Goal: Task Accomplishment & Management: Complete application form

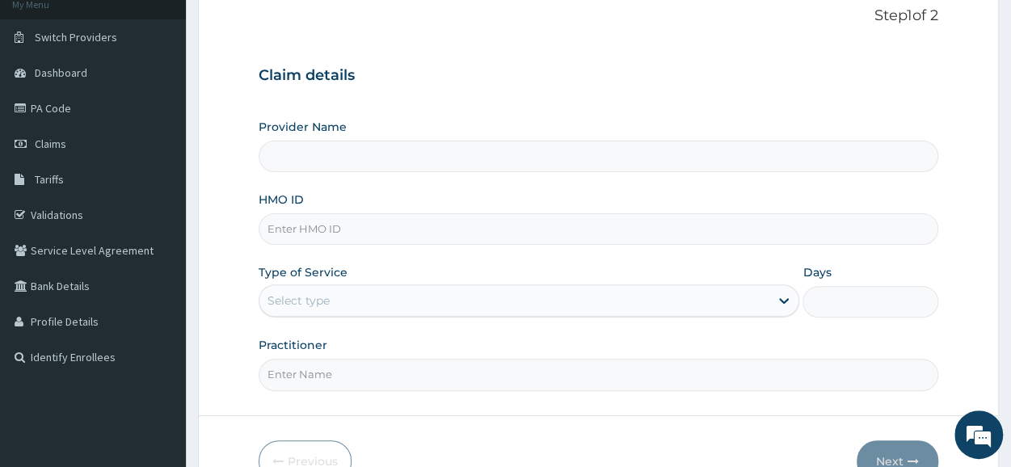
scroll to position [194, 0]
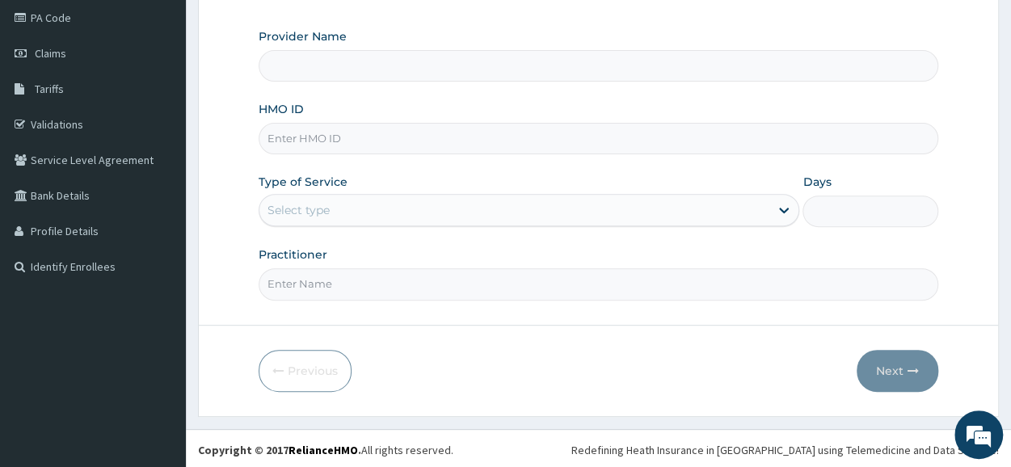
click at [407, 137] on input "HMO ID" at bounding box center [599, 139] width 680 height 32
click at [532, 282] on input "Practitioner" at bounding box center [599, 284] width 680 height 32
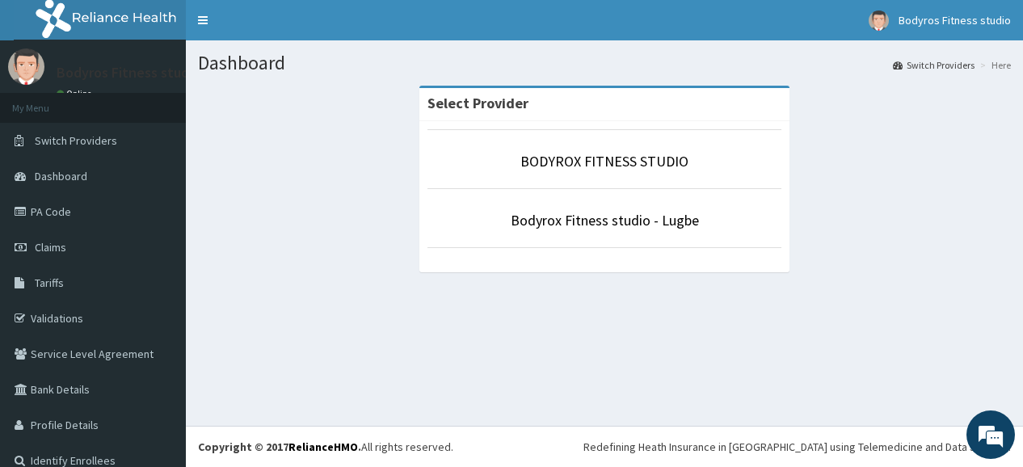
click at [561, 147] on li "BODYROX FITNESS STUDIO" at bounding box center [605, 159] width 354 height 60
click at [555, 164] on link "BODYROX FITNESS STUDIO" at bounding box center [605, 161] width 168 height 19
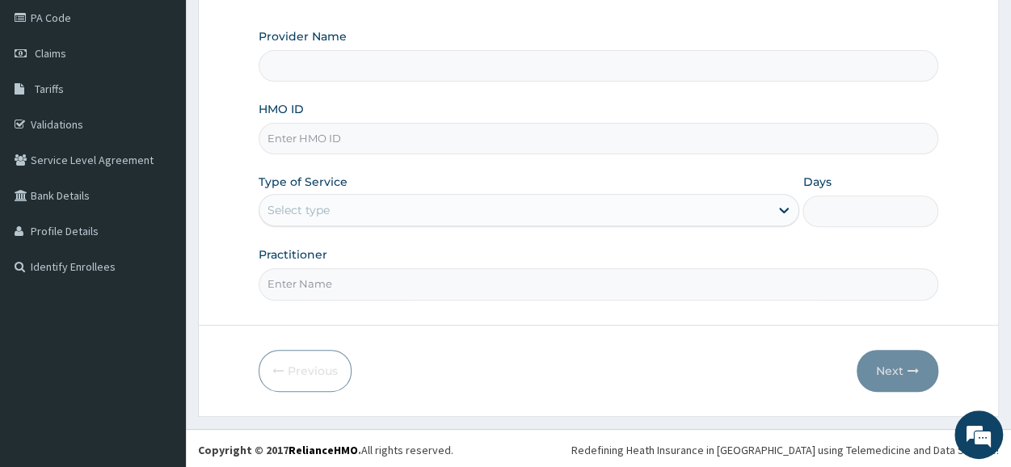
click at [379, 146] on input "HMO ID" at bounding box center [599, 139] width 680 height 32
type input "BODYROX FITNESS STUDIO"
type input "1"
type input "PWC/10380/A"
click at [380, 282] on input "Practitioner" at bounding box center [599, 284] width 680 height 32
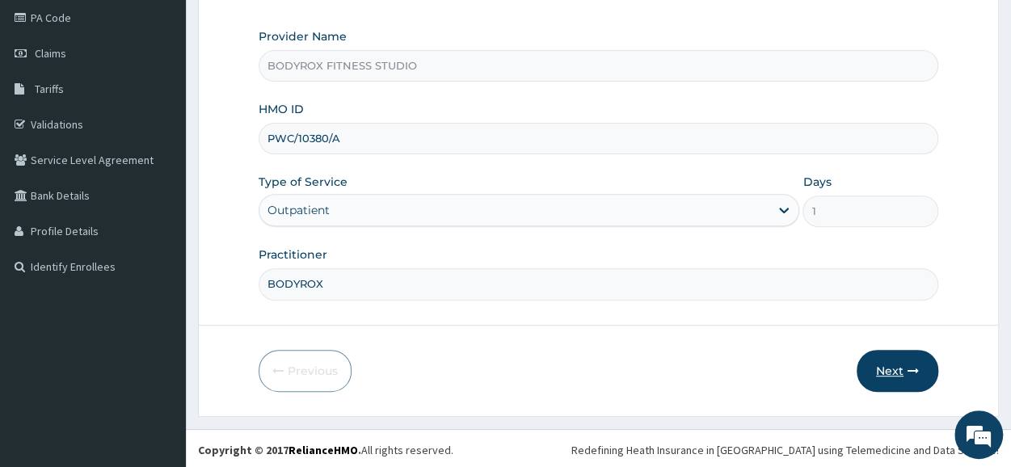
type input "BODYROX"
click at [897, 374] on button "Next" at bounding box center [898, 371] width 82 height 42
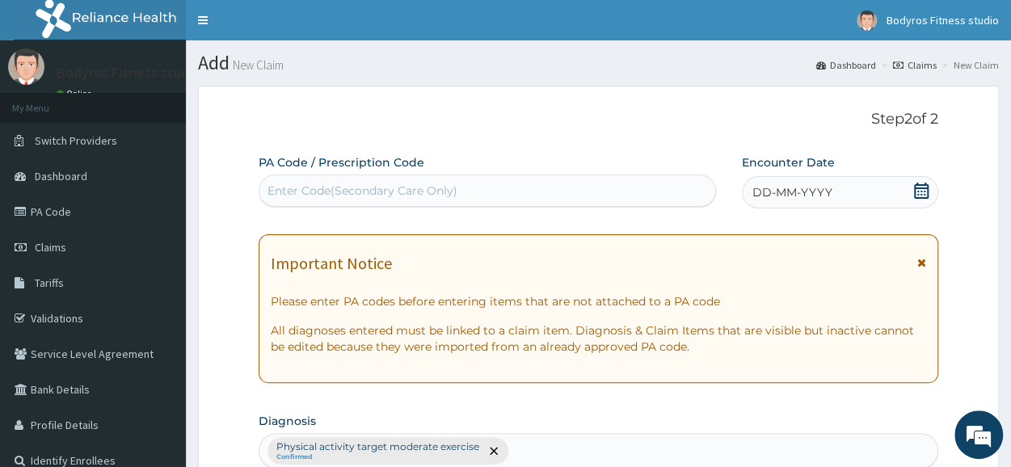
click at [373, 182] on div "Enter Code(Secondary Care Only)" at bounding box center [488, 191] width 456 height 26
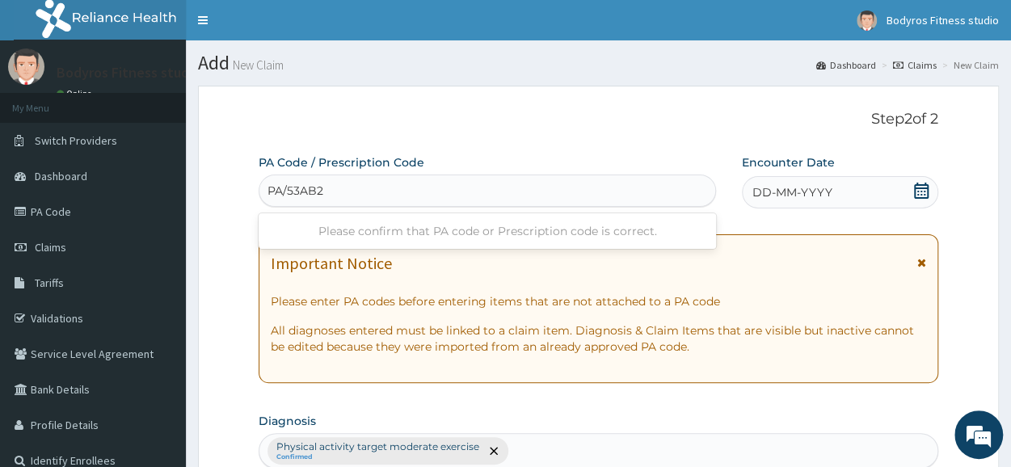
type input "PA/53AB26"
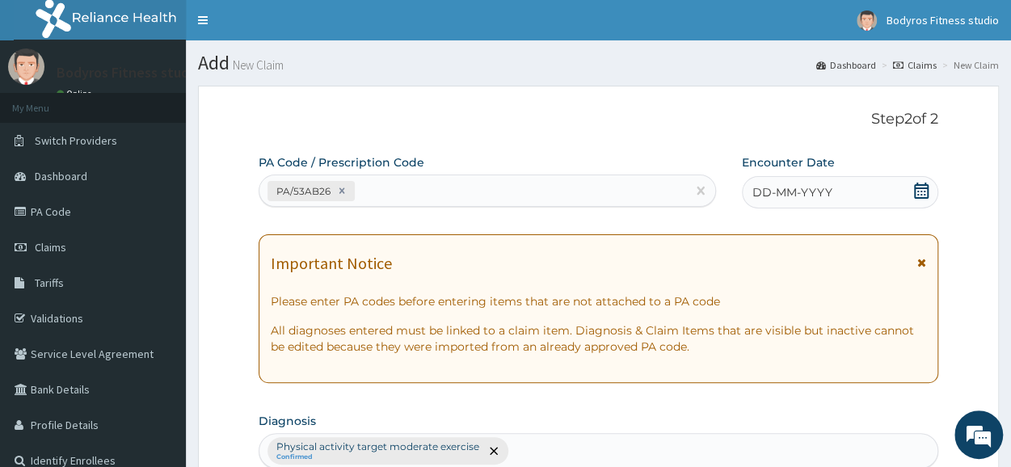
click at [928, 193] on icon at bounding box center [921, 191] width 15 height 16
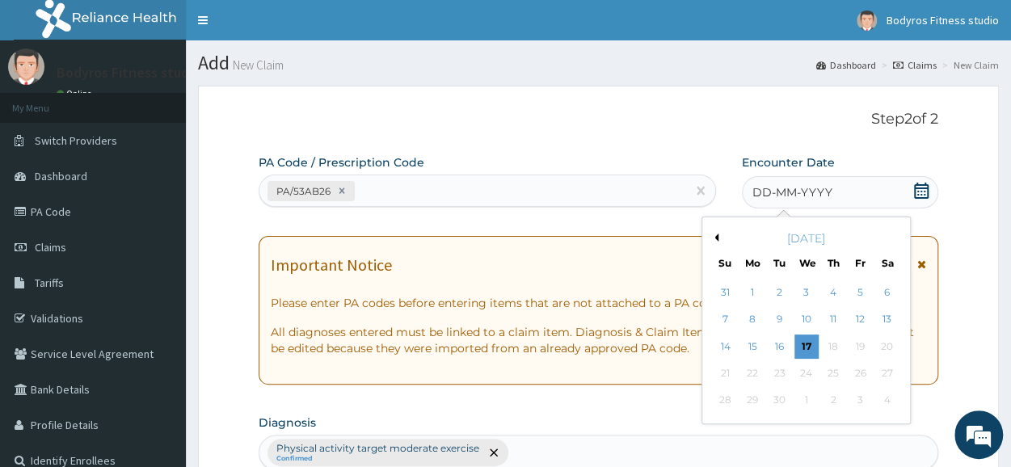
click at [717, 238] on button "Previous Month" at bounding box center [715, 238] width 8 height 8
click at [755, 324] on div "7" at bounding box center [753, 320] width 24 height 24
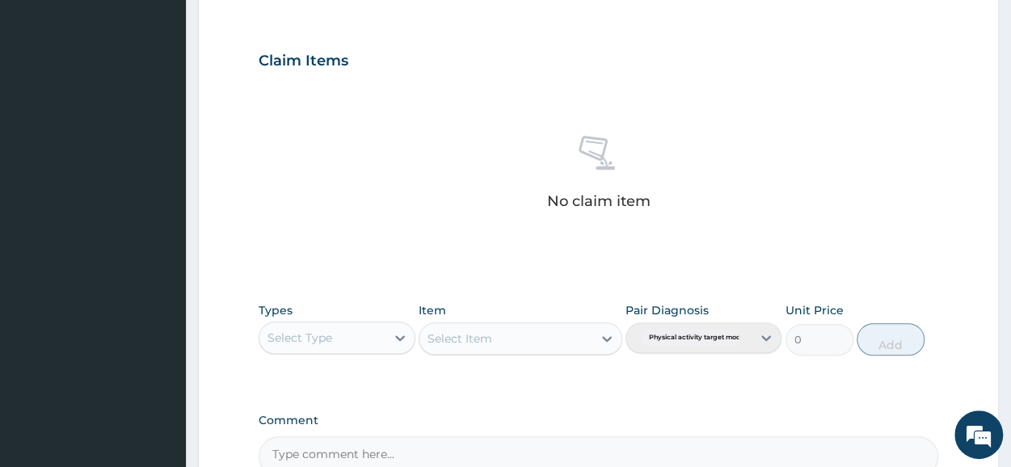
scroll to position [695, 0]
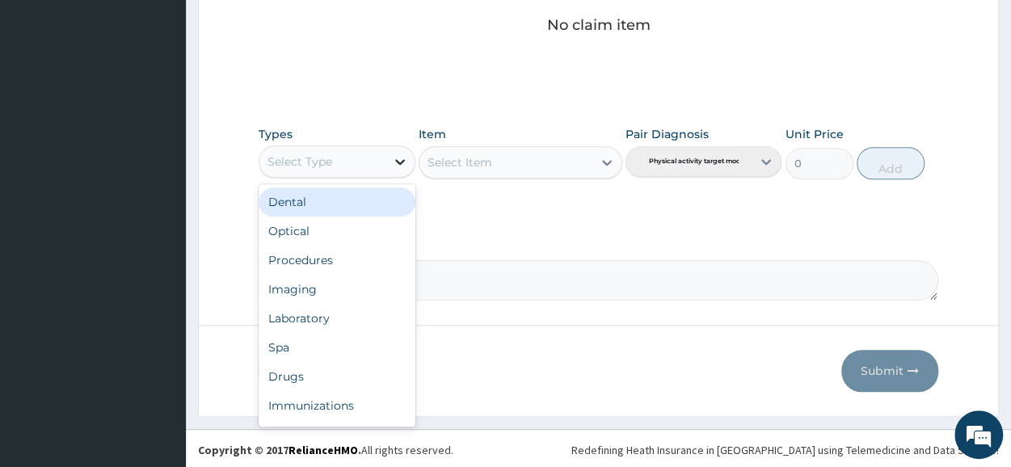
click at [395, 155] on icon at bounding box center [400, 162] width 16 height 16
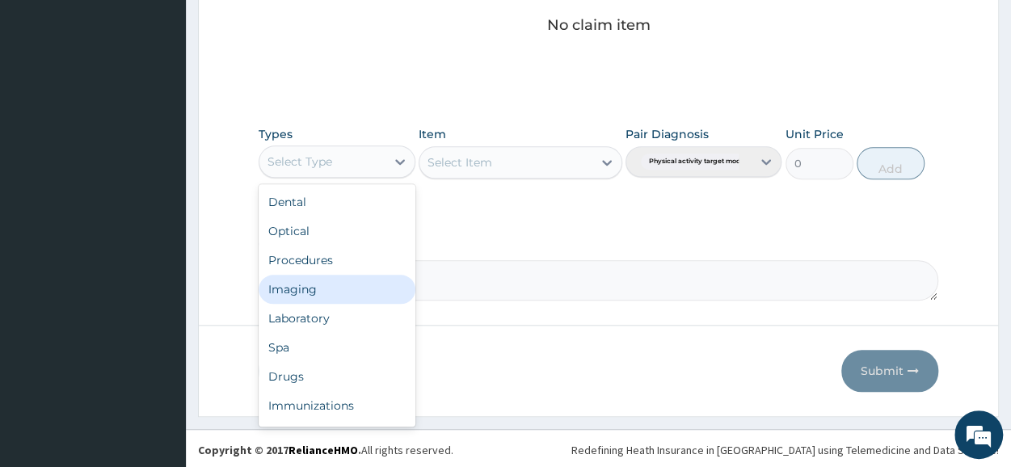
scroll to position [55, 0]
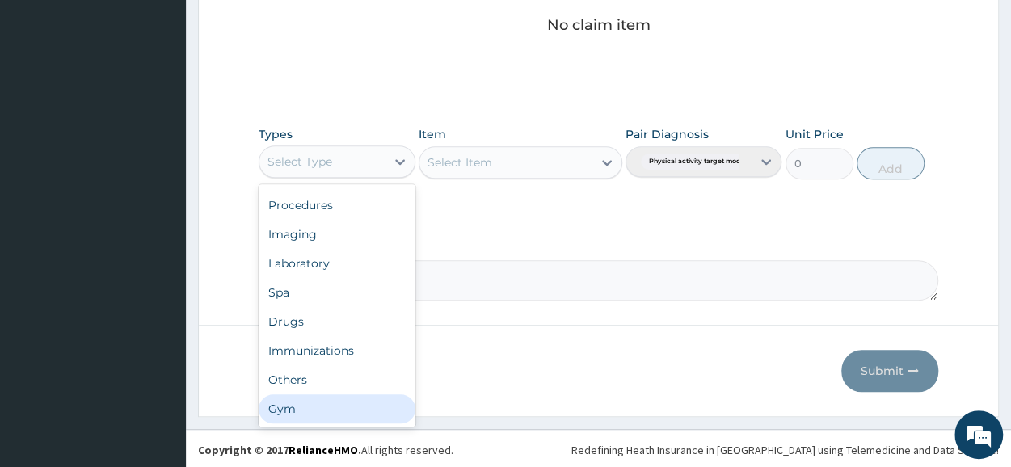
click at [320, 410] on div "Gym" at bounding box center [337, 409] width 156 height 29
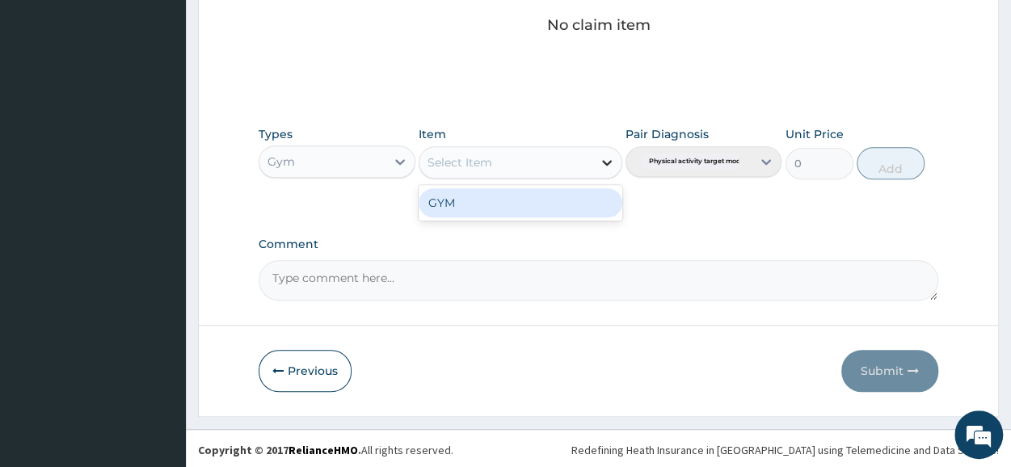
click at [610, 160] on icon at bounding box center [607, 163] width 10 height 6
click at [561, 200] on div "GYM" at bounding box center [521, 202] width 204 height 29
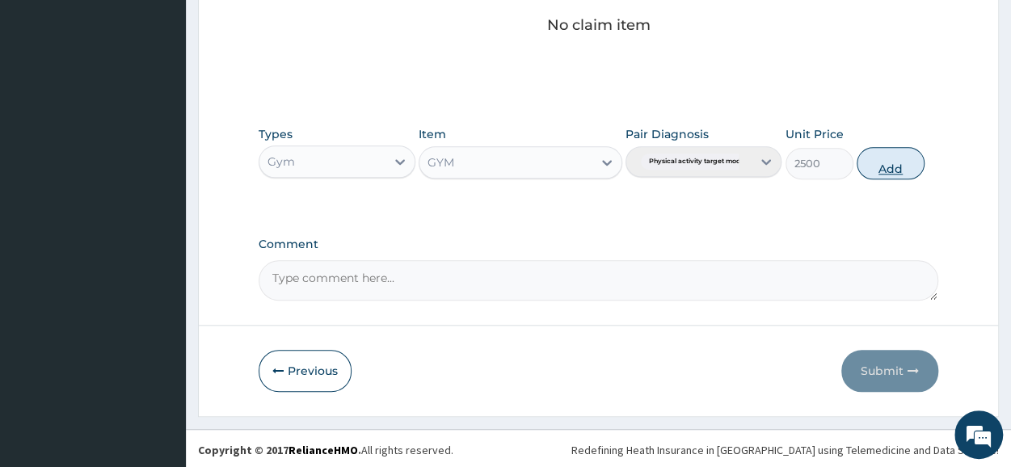
click at [871, 172] on button "Add" at bounding box center [891, 163] width 68 height 32
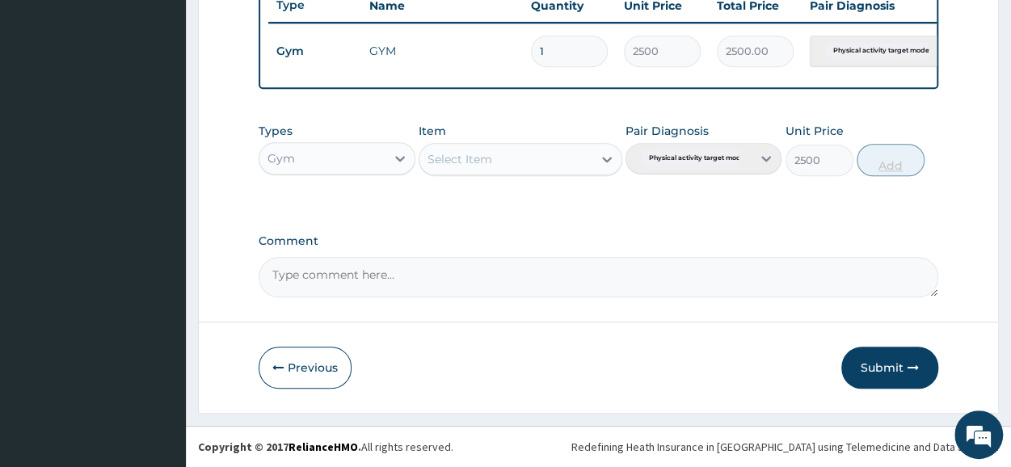
type input "0"
click at [872, 363] on button "Submit" at bounding box center [890, 368] width 97 height 42
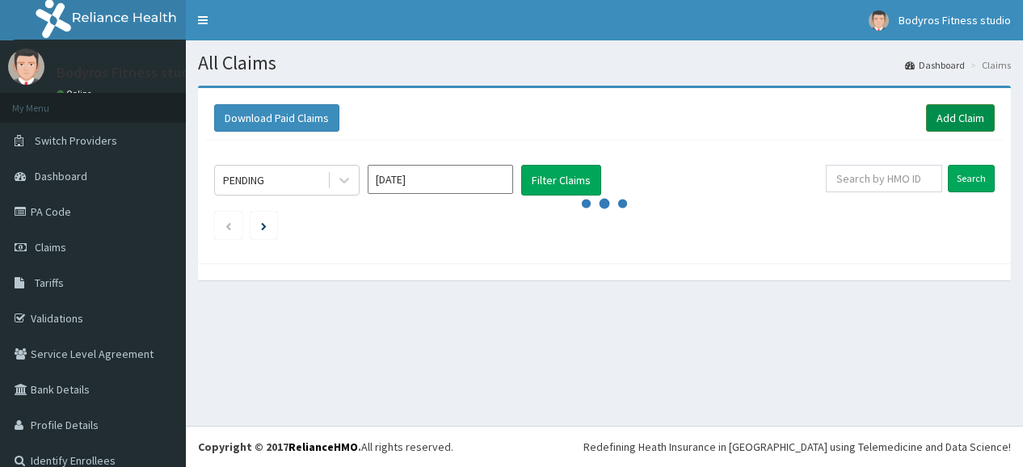
drag, startPoint x: 0, startPoint y: 0, endPoint x: 952, endPoint y: 127, distance: 960.0
click at [952, 127] on link "Add Claim" at bounding box center [960, 117] width 69 height 27
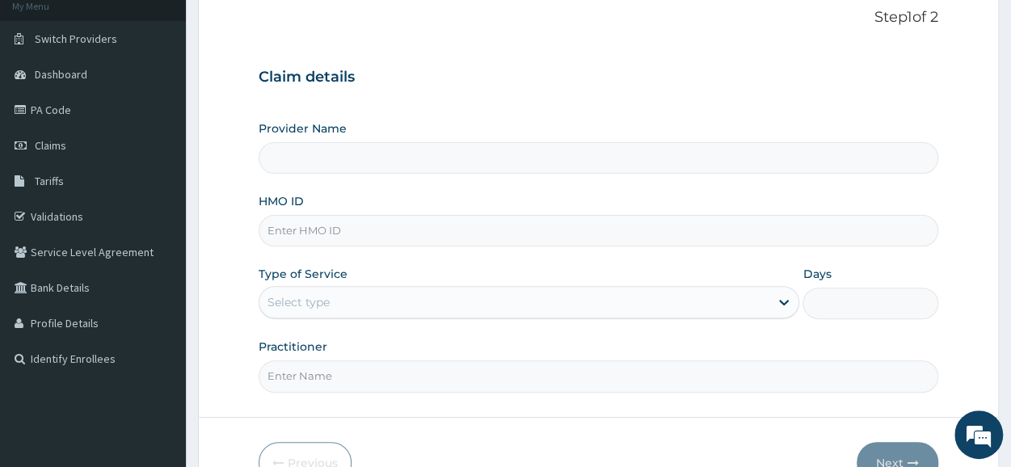
scroll to position [194, 0]
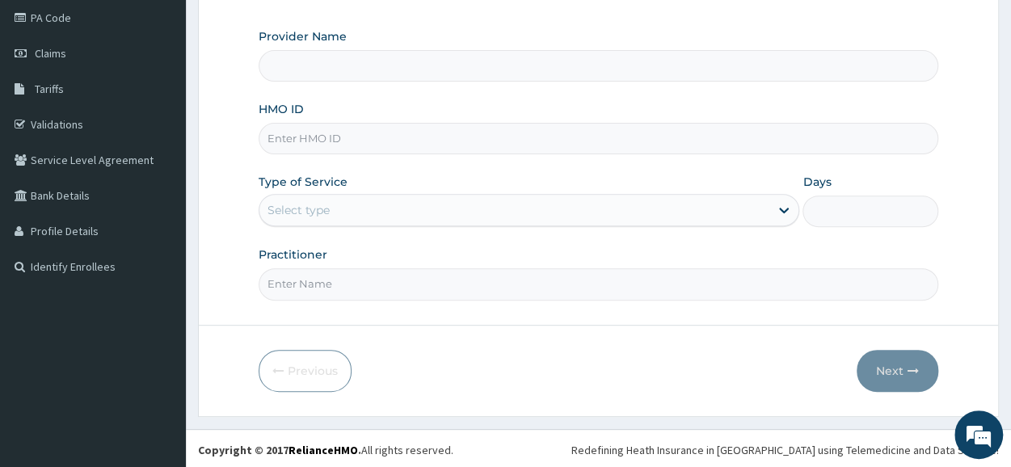
type input "BODYROX FITNESS STUDIO"
type input "1"
click at [376, 137] on input "HMO ID" at bounding box center [599, 139] width 680 height 32
type input "GTB/10315/A"
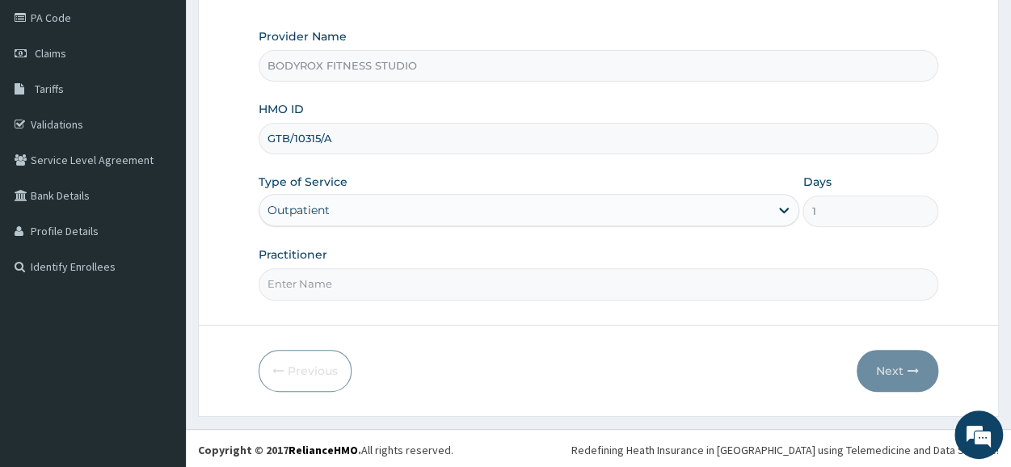
click at [354, 272] on input "Practitioner" at bounding box center [599, 284] width 680 height 32
type input "BODYROX"
click at [880, 365] on button "Next" at bounding box center [898, 371] width 82 height 42
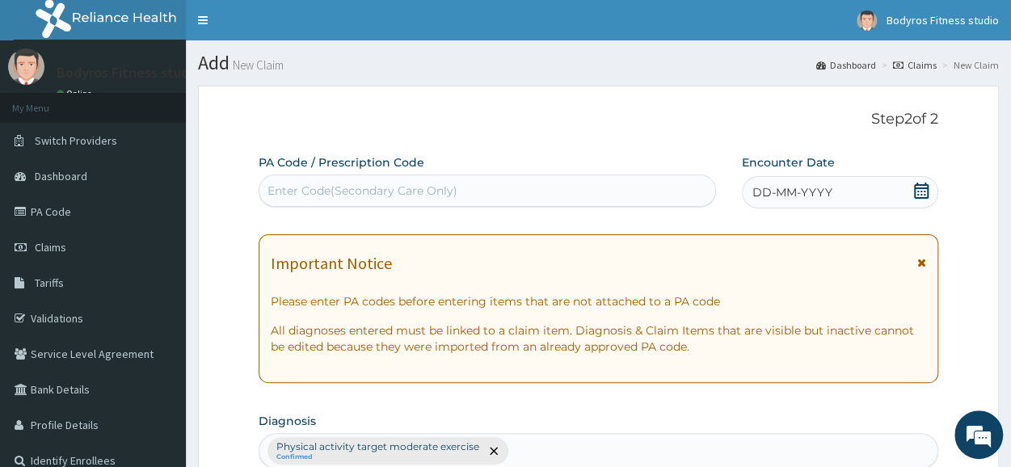
click at [467, 186] on div "Enter Code(Secondary Care Only)" at bounding box center [488, 191] width 456 height 26
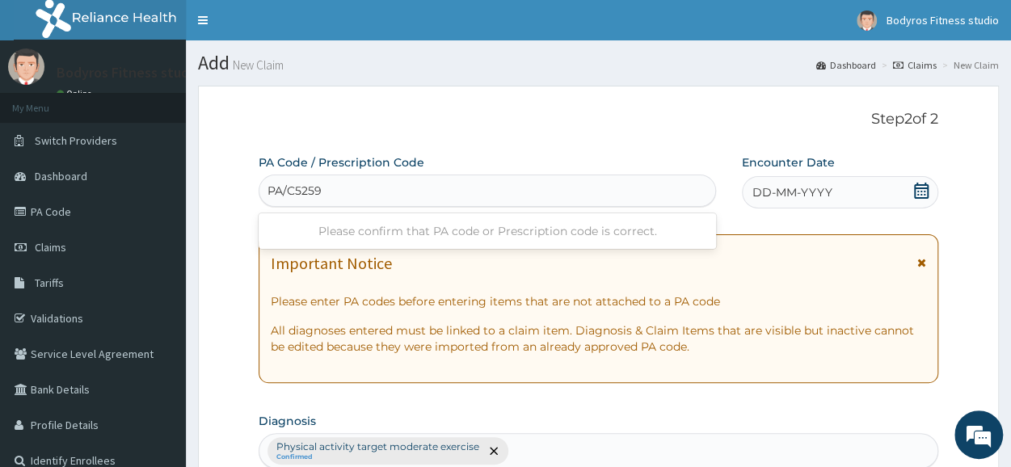
type input "PA/C5259B"
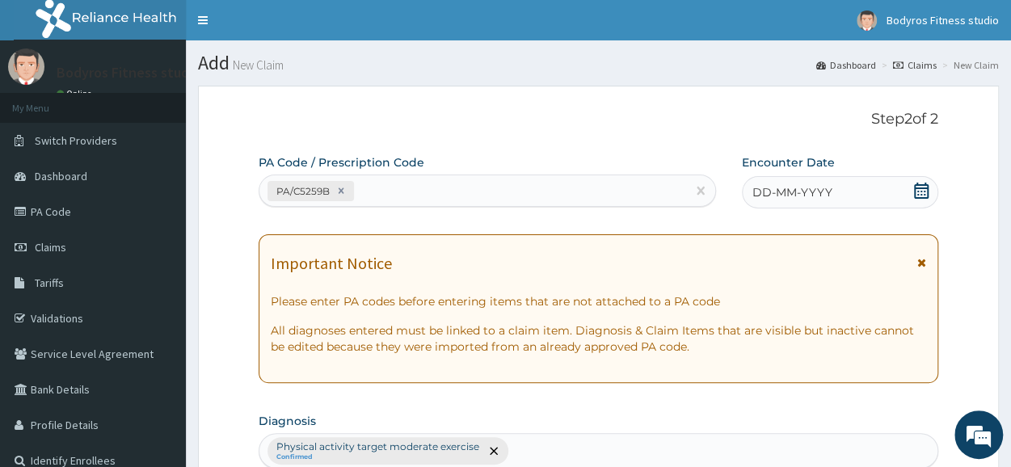
click at [915, 190] on icon at bounding box center [921, 191] width 15 height 16
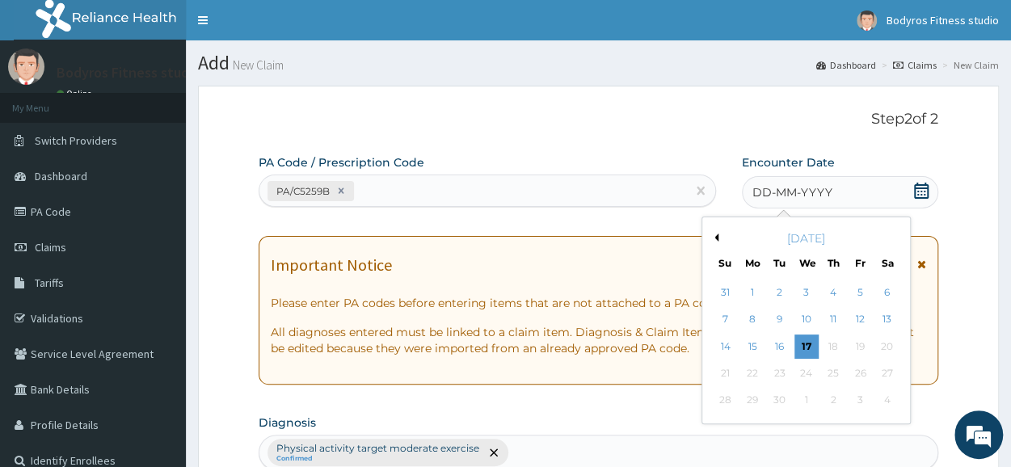
click at [714, 234] on button "Previous Month" at bounding box center [715, 238] width 8 height 8
click at [762, 317] on div "7" at bounding box center [753, 320] width 24 height 24
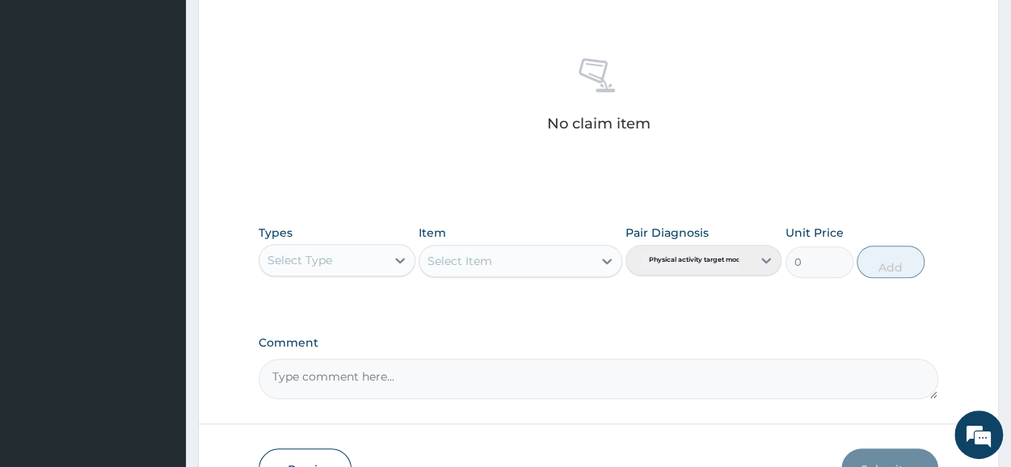
scroll to position [695, 0]
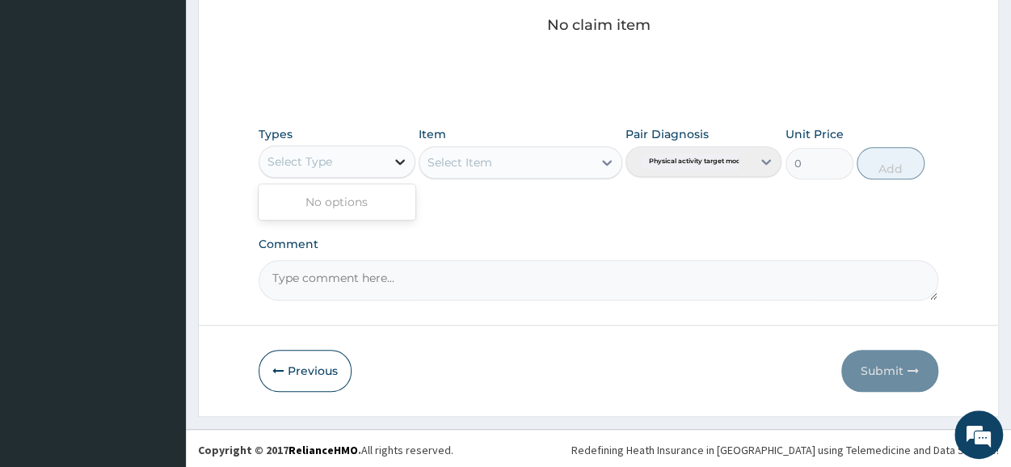
click at [401, 160] on icon at bounding box center [400, 162] width 10 height 6
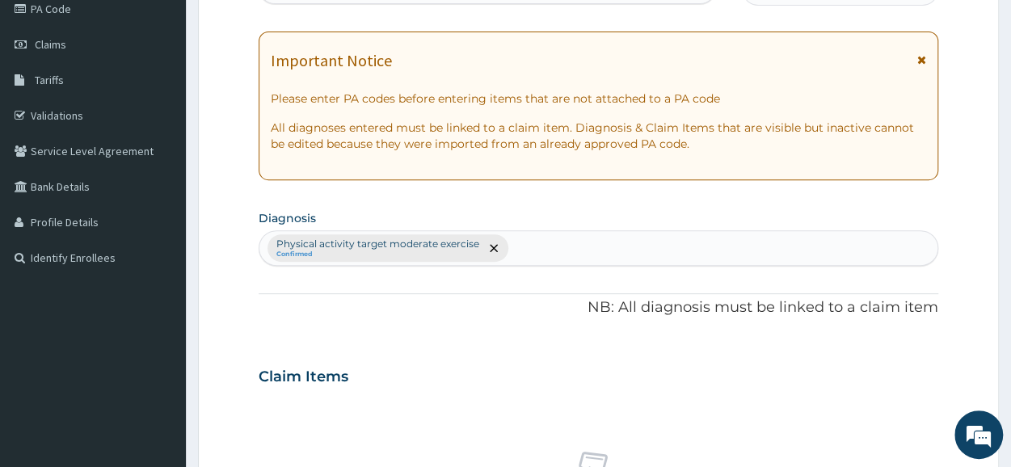
scroll to position [485, 0]
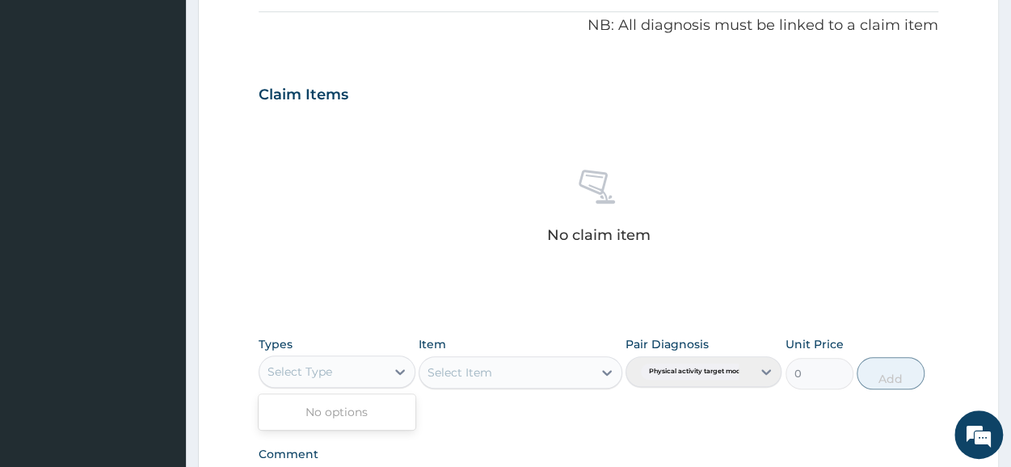
click at [330, 369] on div "Select Type" at bounding box center [300, 372] width 65 height 16
click at [331, 369] on div "Select Type" at bounding box center [300, 372] width 65 height 16
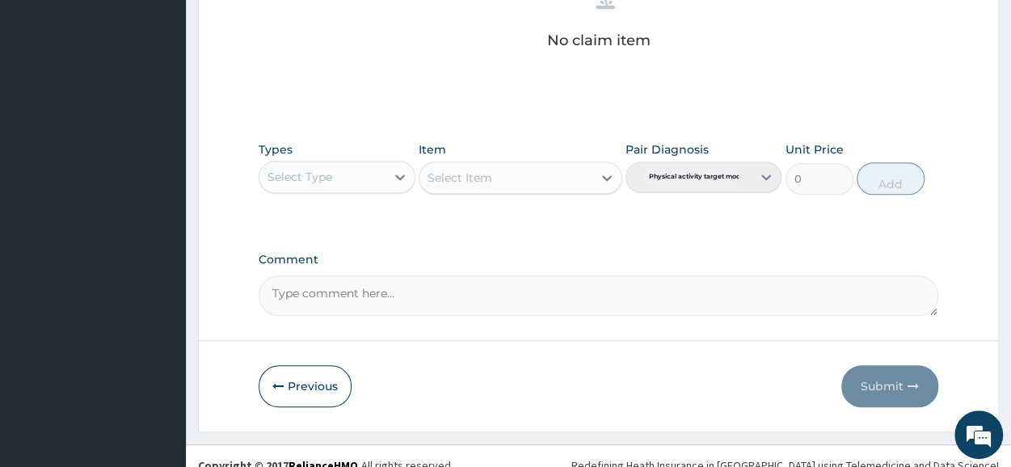
scroll to position [695, 0]
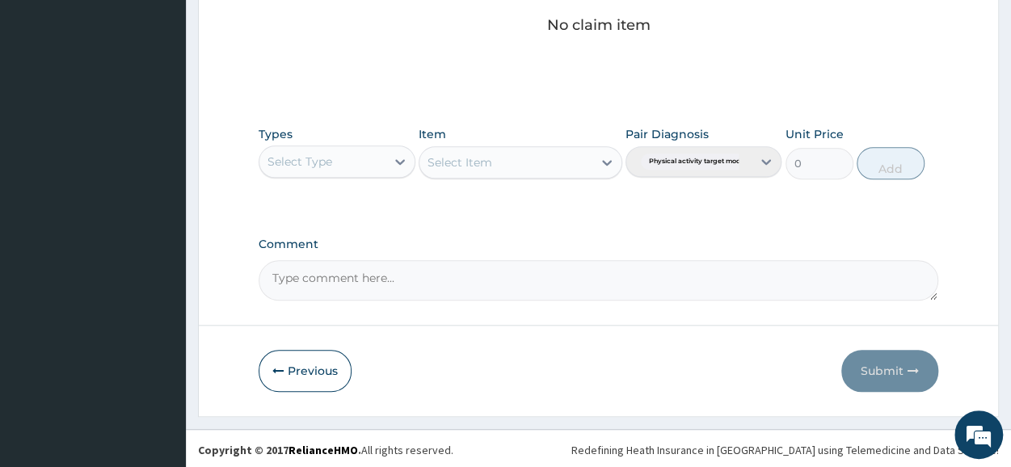
click at [598, 162] on div "Select Item" at bounding box center [521, 162] width 204 height 32
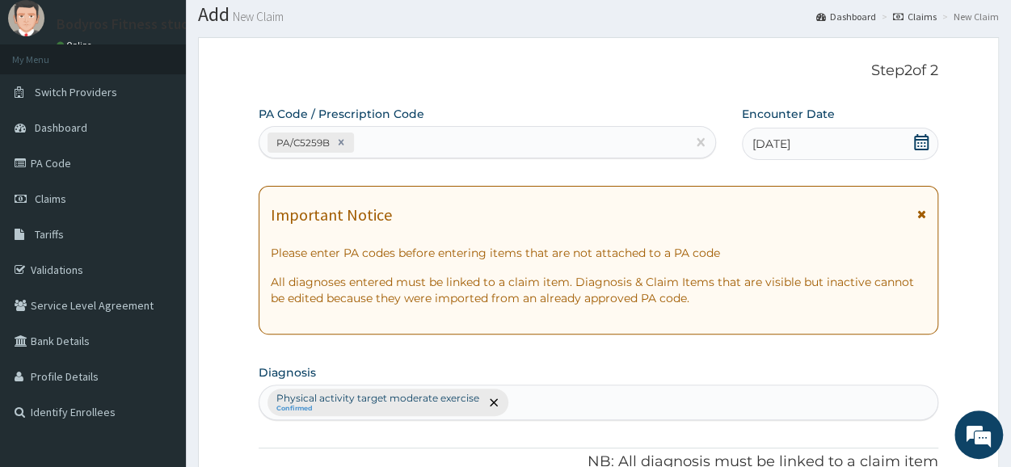
scroll to position [0, 0]
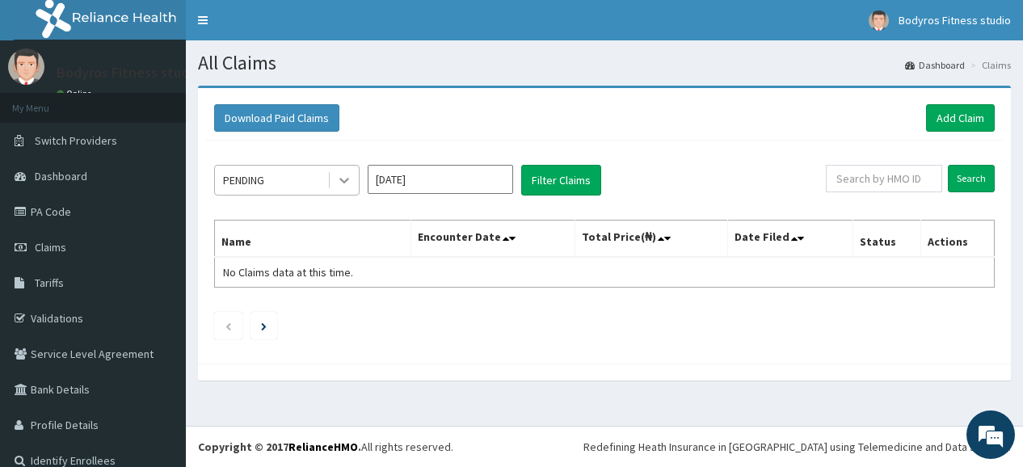
click at [340, 177] on icon at bounding box center [344, 180] width 16 height 16
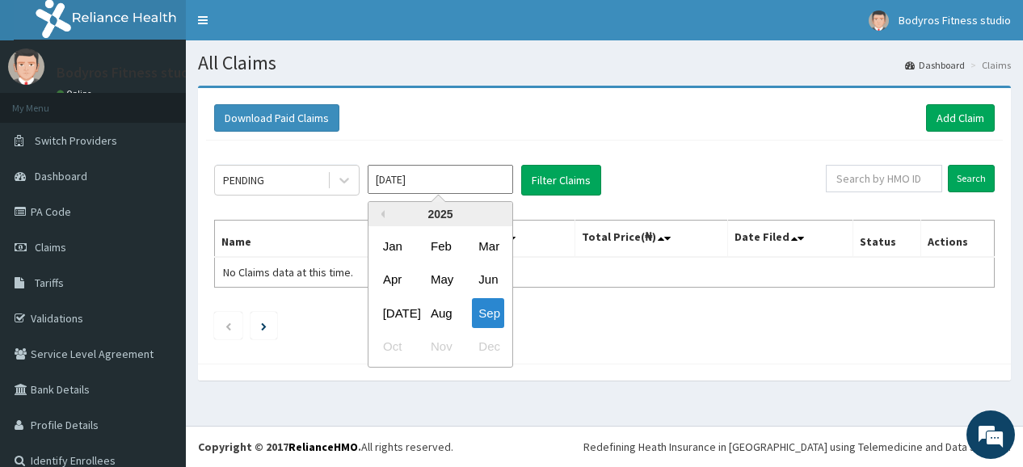
click at [462, 179] on input "[DATE]" at bounding box center [441, 179] width 146 height 29
click at [398, 313] on div "[DATE]" at bounding box center [393, 313] width 32 height 30
type input "[DATE]"
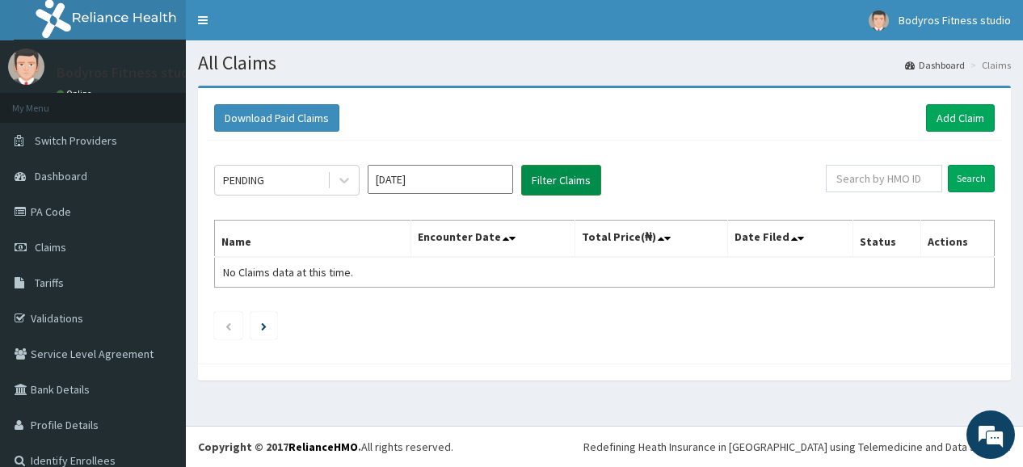
click at [575, 175] on button "Filter Claims" at bounding box center [561, 180] width 80 height 31
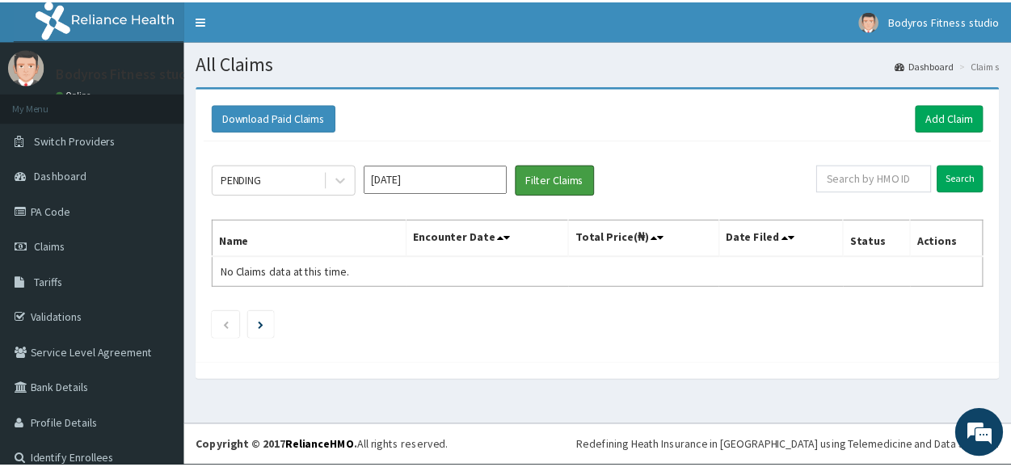
scroll to position [19, 0]
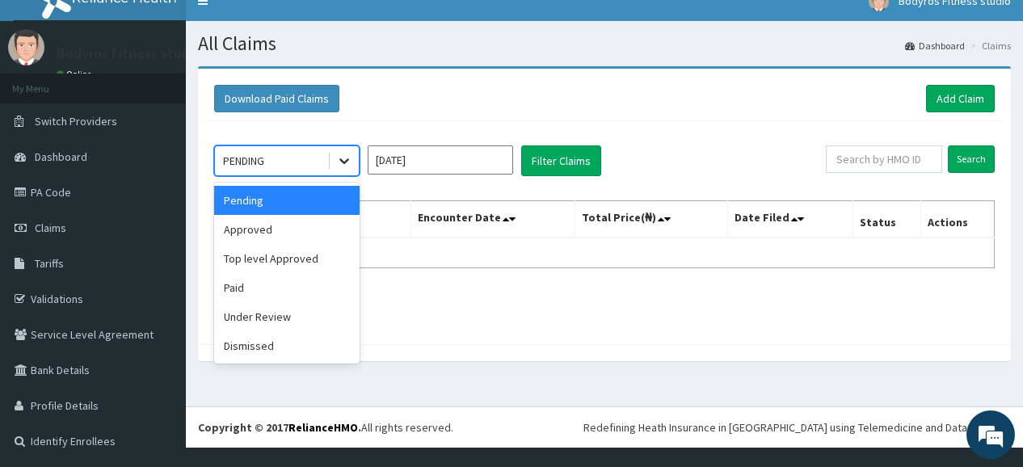
click at [349, 161] on icon at bounding box center [344, 161] width 16 height 16
click at [289, 316] on div "Under Review" at bounding box center [287, 316] width 146 height 29
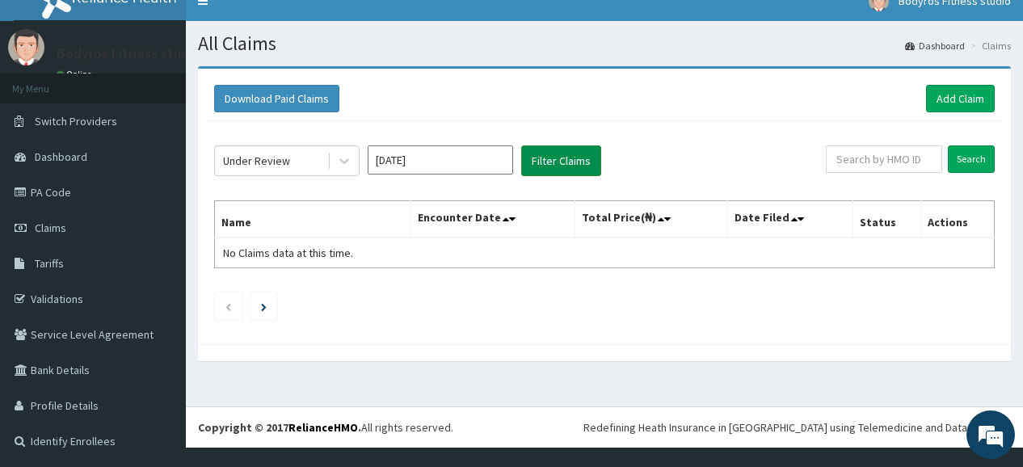
click at [568, 153] on button "Filter Claims" at bounding box center [561, 161] width 80 height 31
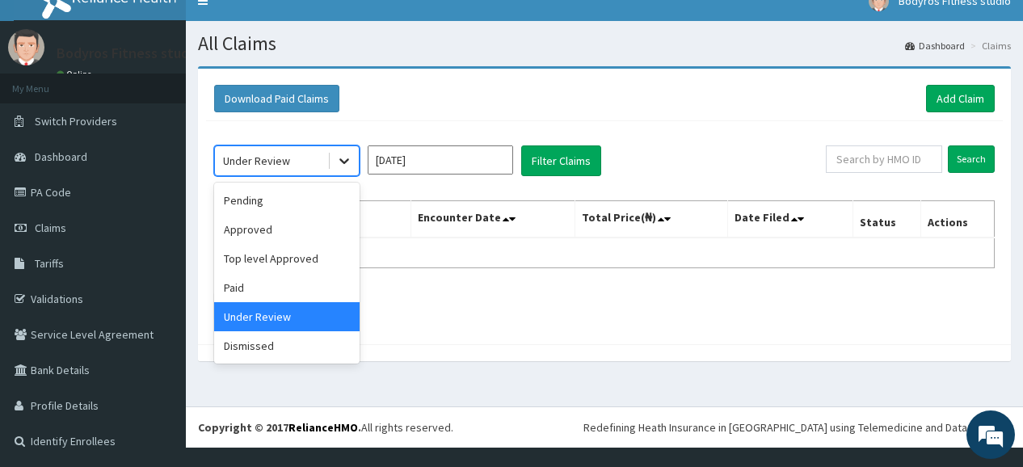
click at [341, 166] on icon at bounding box center [344, 161] width 16 height 16
click at [319, 222] on div "Approved" at bounding box center [287, 229] width 146 height 29
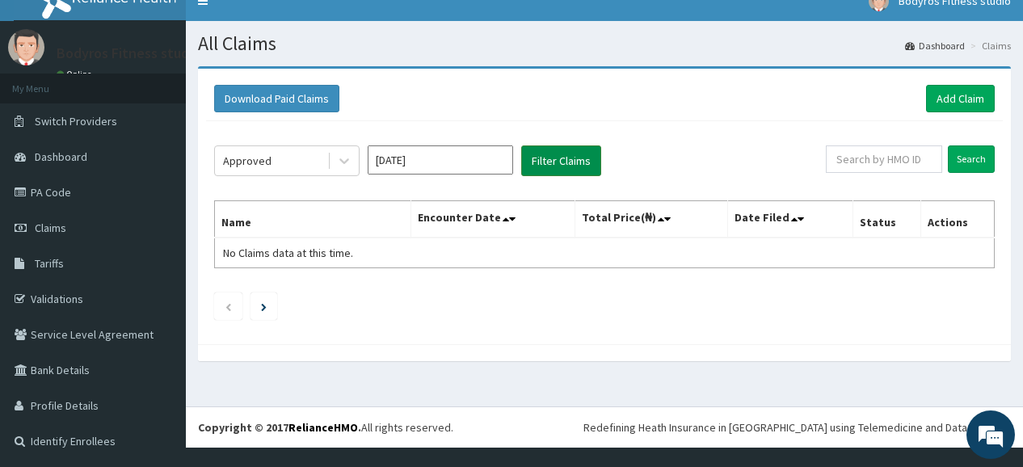
click at [542, 161] on button "Filter Claims" at bounding box center [561, 161] width 80 height 31
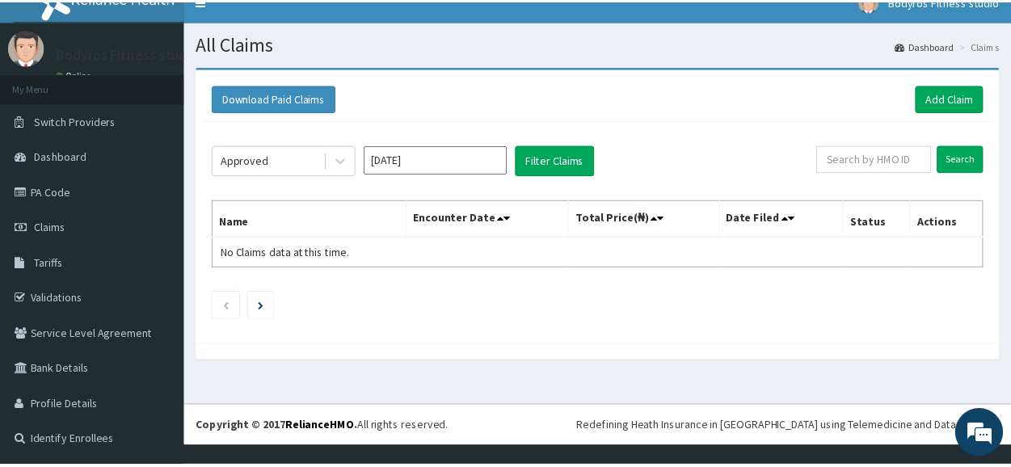
scroll to position [0, 0]
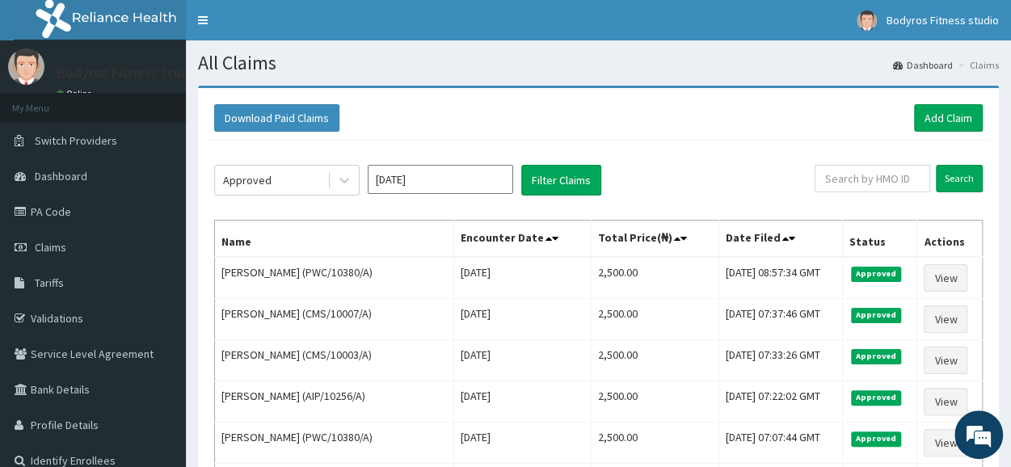
click at [442, 162] on div "Approved Jul 2025 Filter Claims Search Name Encounter Date Total Price(₦) Date …" at bounding box center [598, 378] width 785 height 474
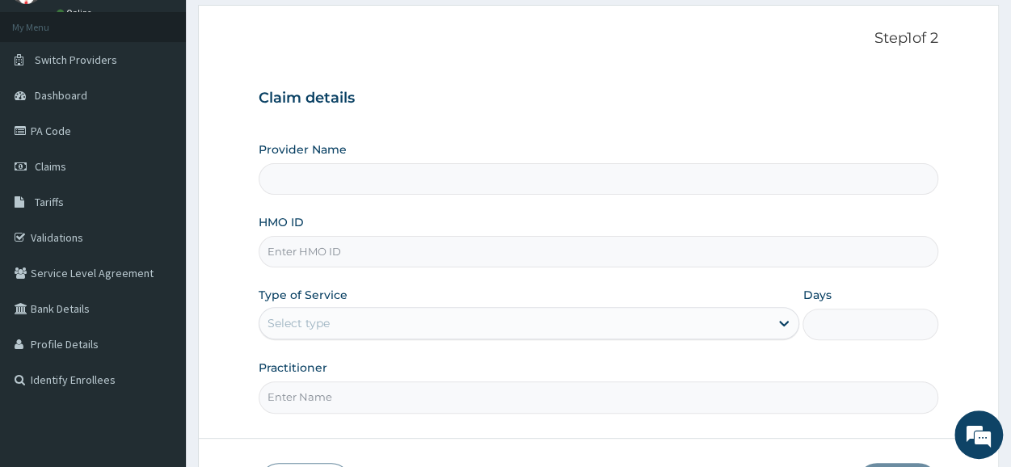
scroll to position [194, 0]
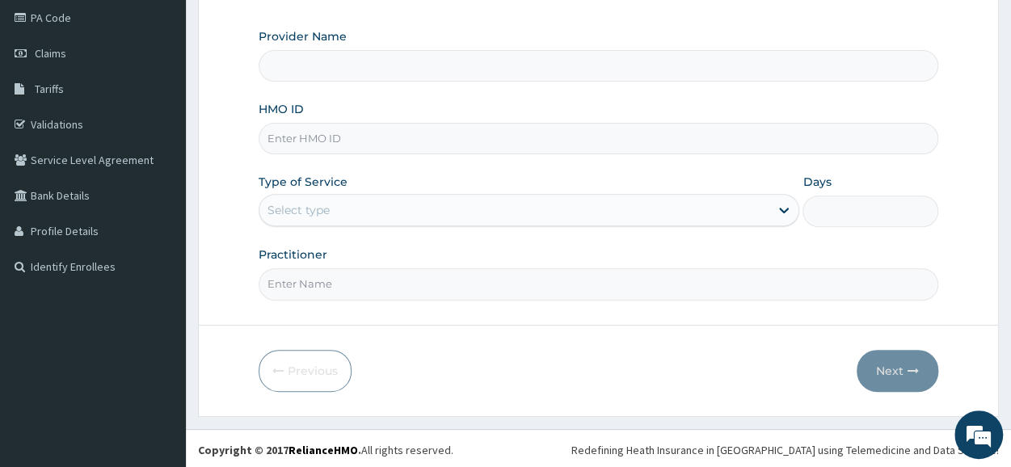
type input "BODYROX FITNESS STUDIO"
type input "1"
click at [419, 135] on input "HMO ID" at bounding box center [599, 139] width 680 height 32
type input "GTB/10315/A"
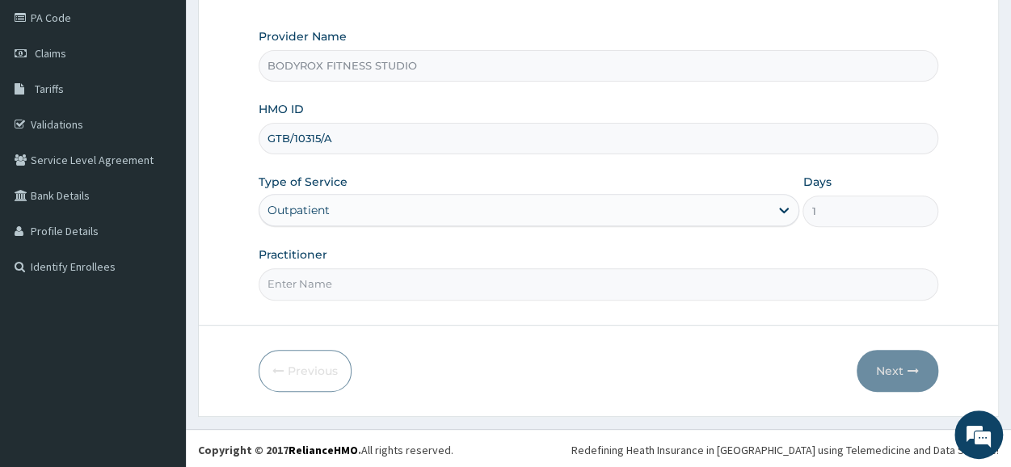
click at [388, 289] on input "Practitioner" at bounding box center [599, 284] width 680 height 32
type input "BODYROX"
click at [886, 366] on button "Next" at bounding box center [898, 371] width 82 height 42
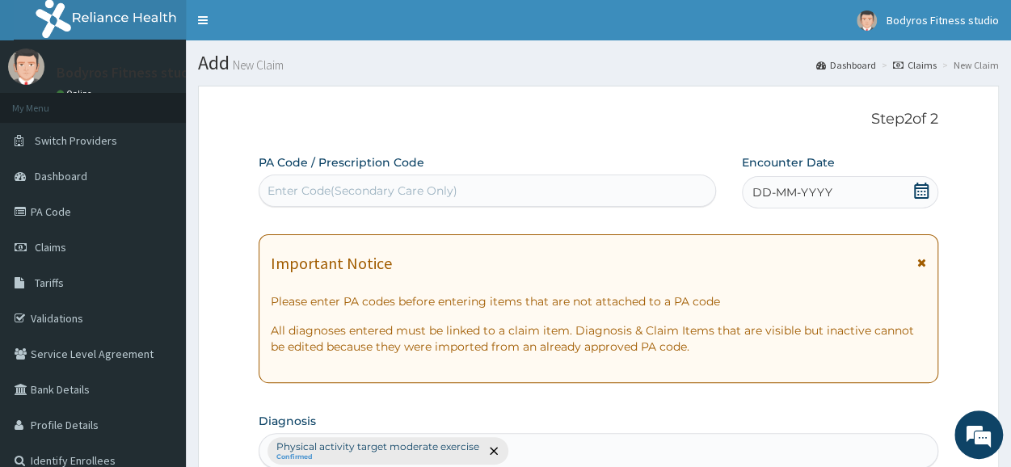
click at [317, 190] on div "Enter Code(Secondary Care Only)" at bounding box center [363, 191] width 190 height 16
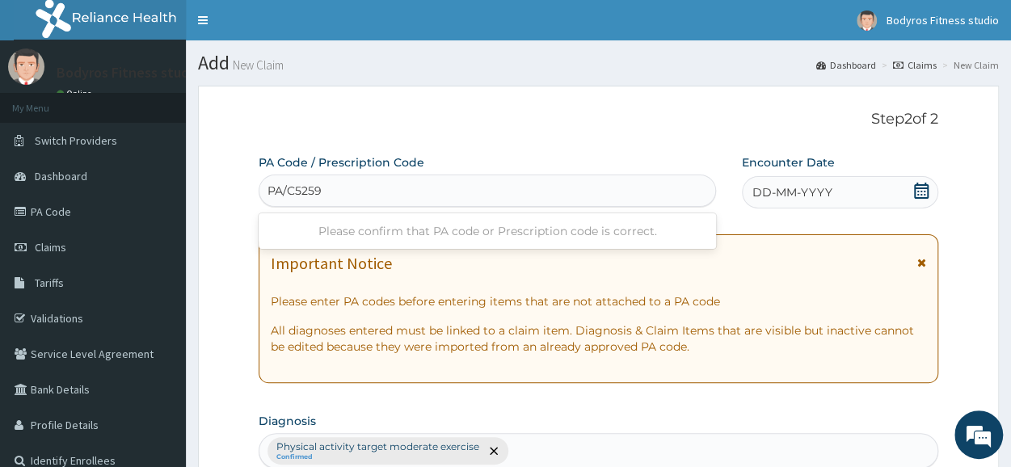
type input "PA/C5259B"
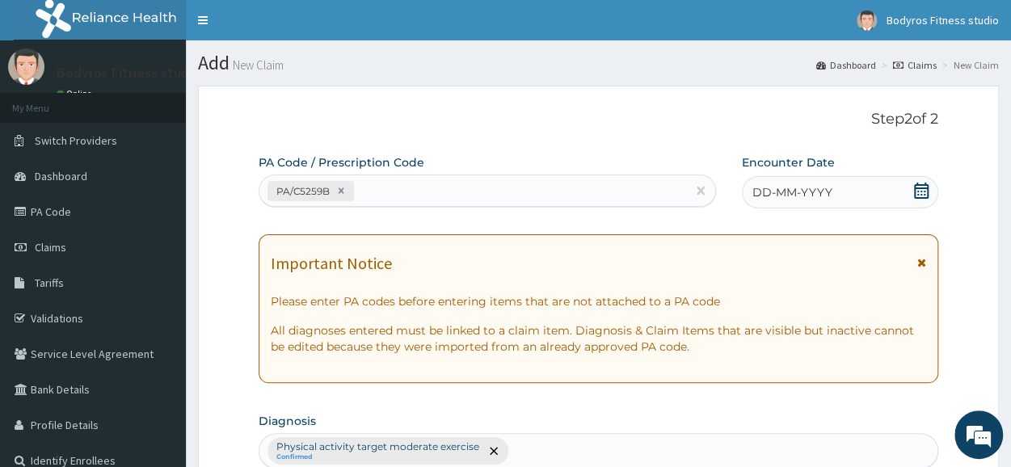
click at [922, 189] on icon at bounding box center [922, 191] width 16 height 16
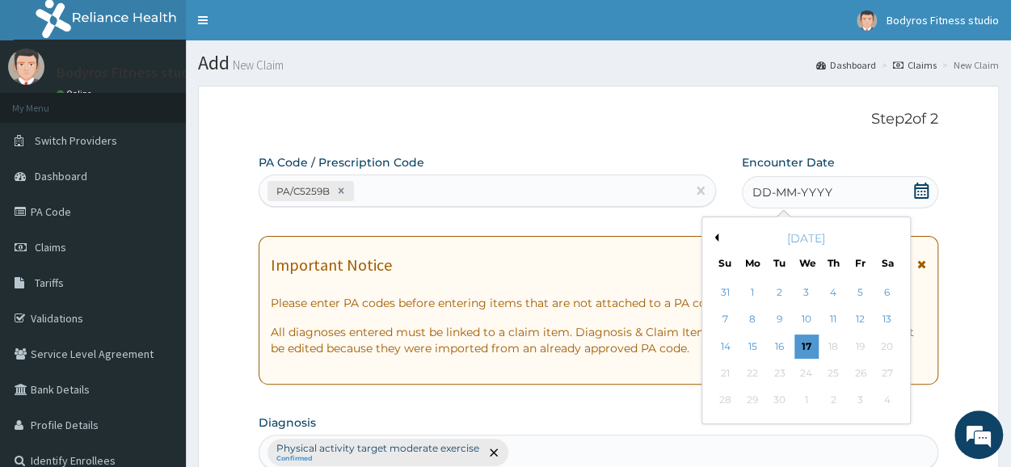
click at [716, 238] on button "Previous Month" at bounding box center [715, 238] width 8 height 8
click at [757, 316] on div "7" at bounding box center [753, 320] width 24 height 24
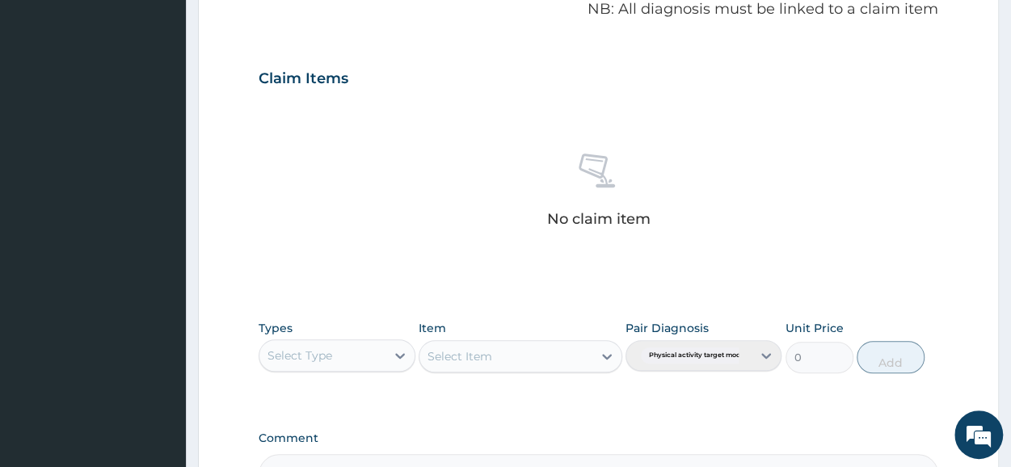
scroll to position [695, 0]
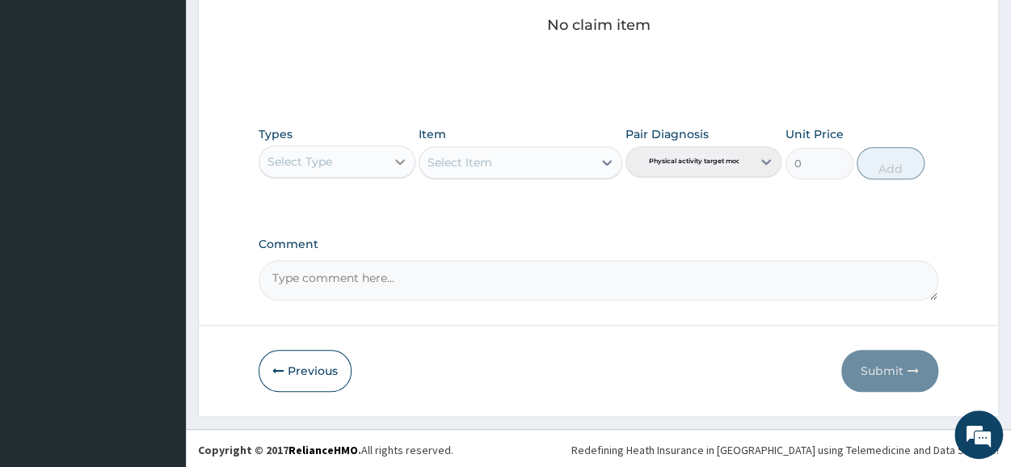
click at [403, 154] on icon at bounding box center [400, 162] width 16 height 16
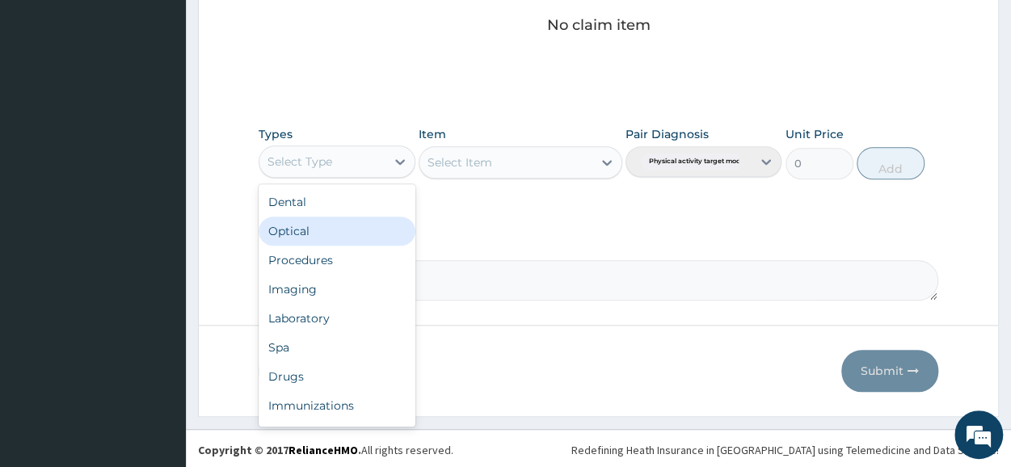
scroll to position [55, 0]
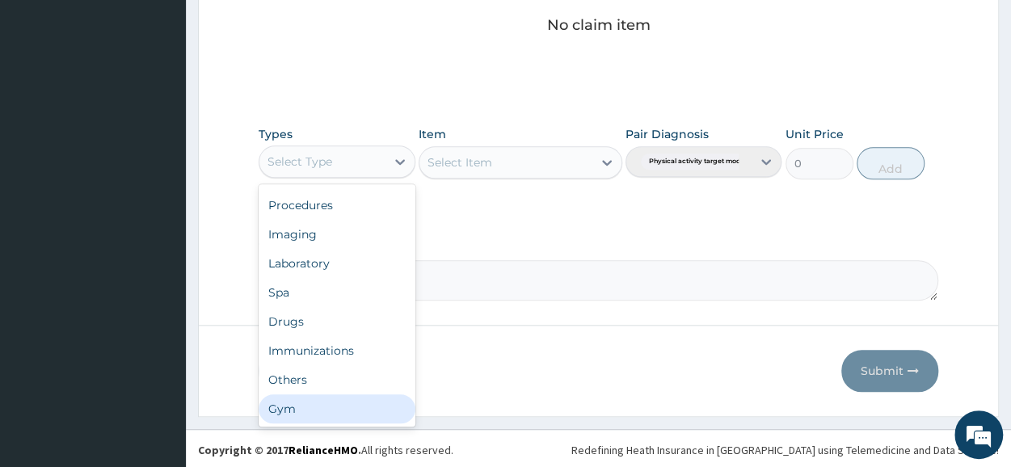
click at [312, 403] on div "Gym" at bounding box center [337, 409] width 156 height 29
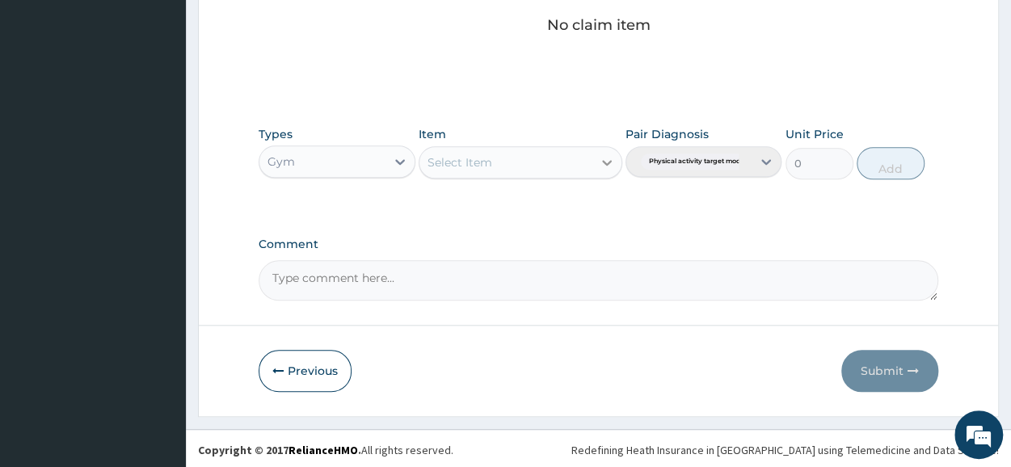
click at [614, 154] on icon at bounding box center [607, 162] width 16 height 16
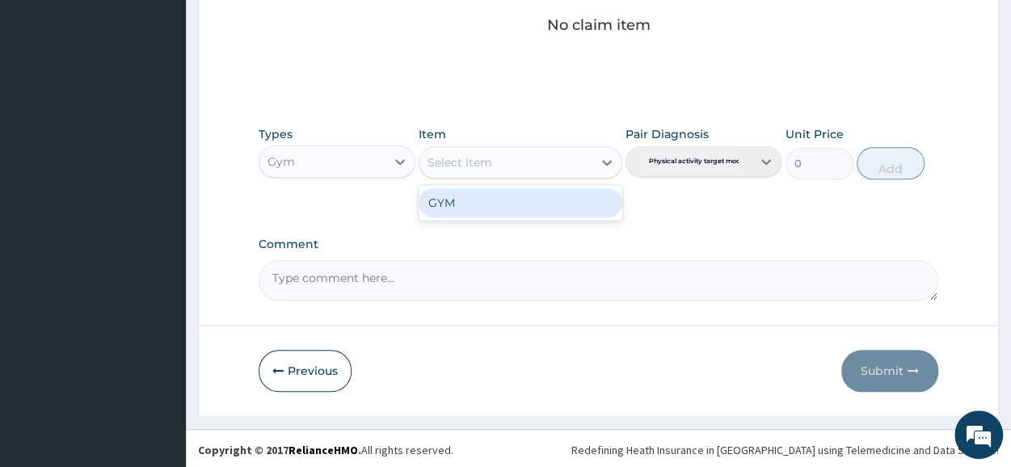
click at [569, 196] on div "GYM" at bounding box center [521, 202] width 204 height 29
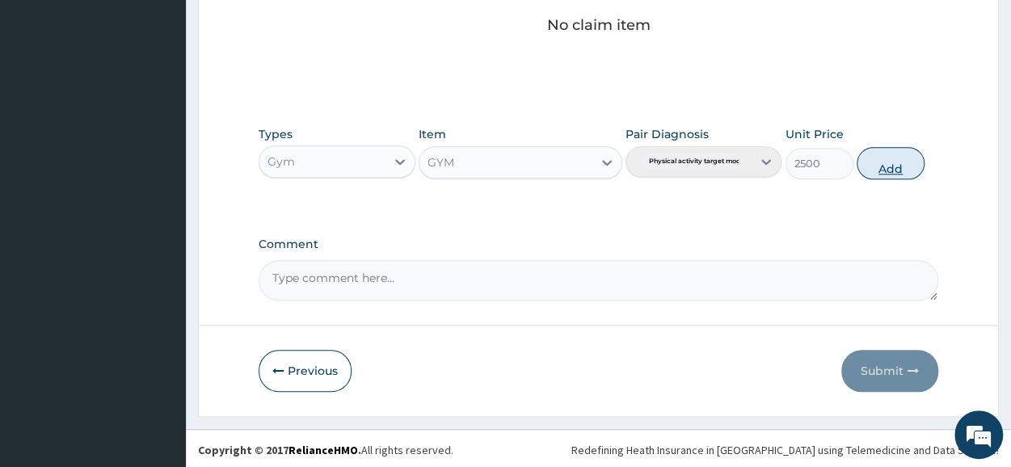
click at [897, 161] on button "Add" at bounding box center [891, 163] width 68 height 32
type input "0"
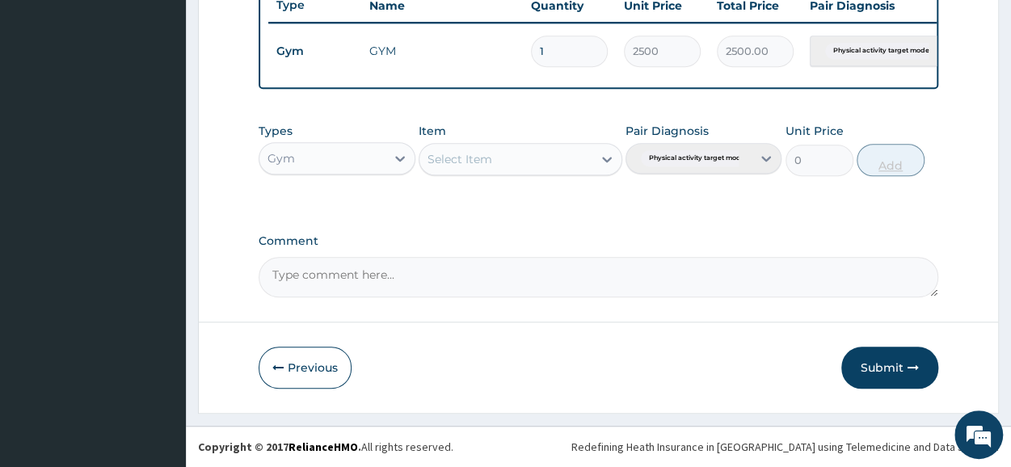
scroll to position [631, 0]
click at [884, 371] on button "Submit" at bounding box center [890, 368] width 97 height 42
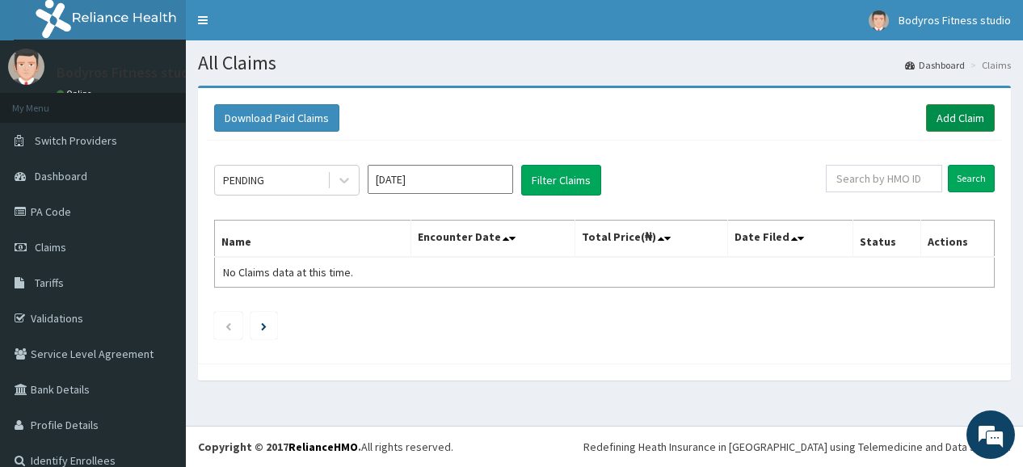
click at [951, 124] on link "Add Claim" at bounding box center [960, 117] width 69 height 27
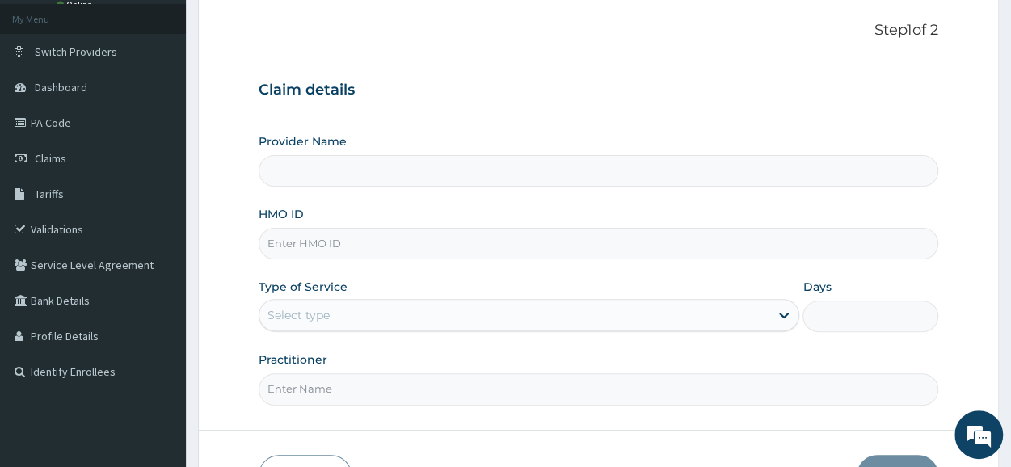
scroll to position [194, 0]
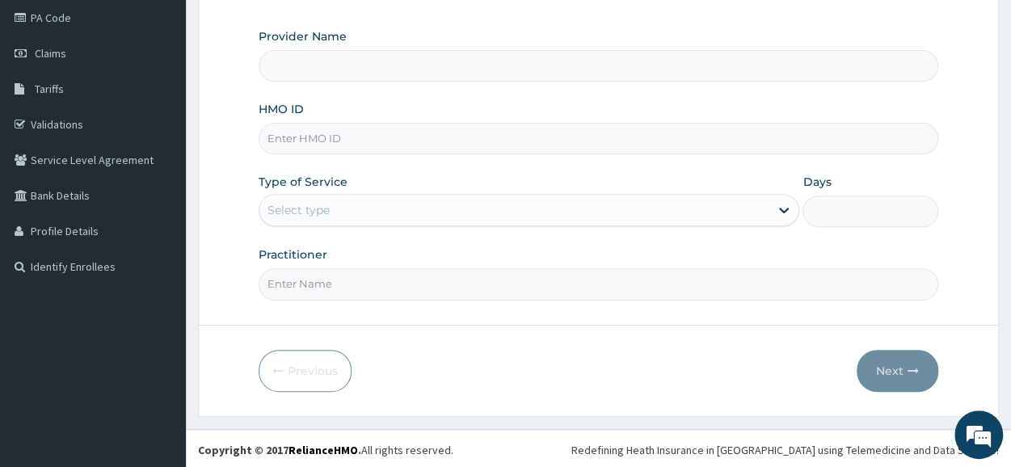
type input "BODYROX FITNESS STUDIO"
type input "1"
click at [444, 133] on input "HMO ID" at bounding box center [599, 139] width 680 height 32
type input "SBL/10411/B"
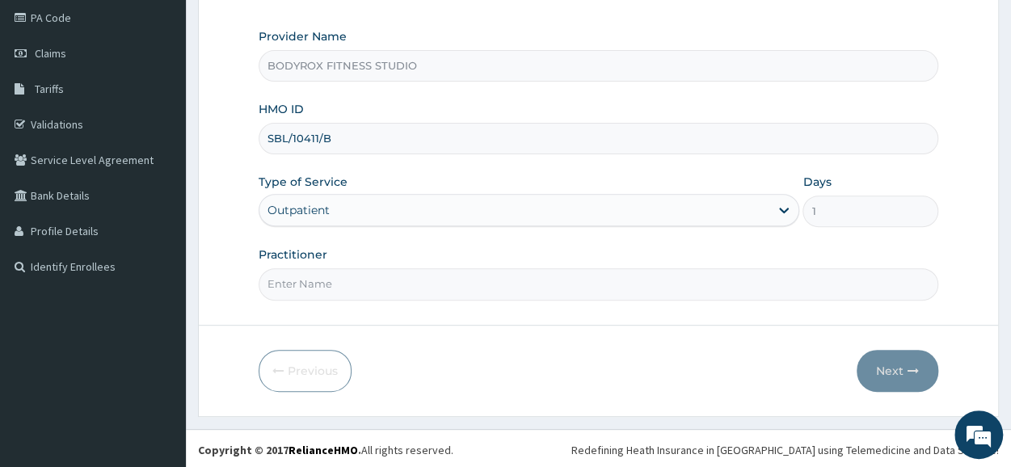
click at [389, 289] on input "Practitioner" at bounding box center [599, 284] width 680 height 32
type input "BODYROX"
click at [891, 360] on button "Next" at bounding box center [898, 371] width 82 height 42
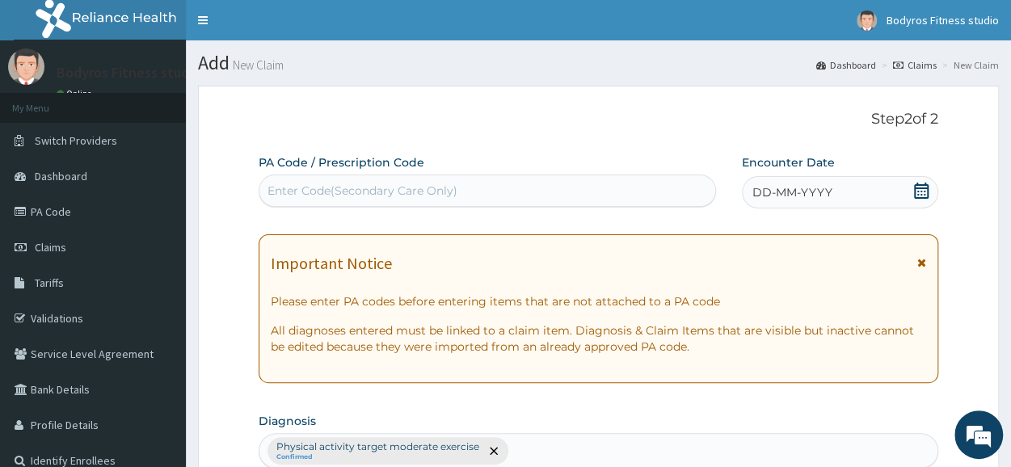
click at [406, 184] on div "Enter Code(Secondary Care Only)" at bounding box center [363, 191] width 190 height 16
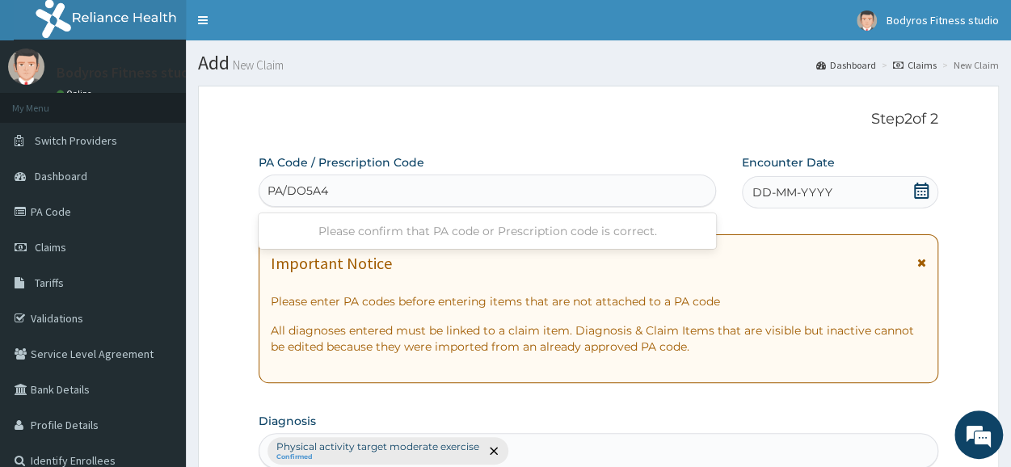
type input "PA/DO5A4E"
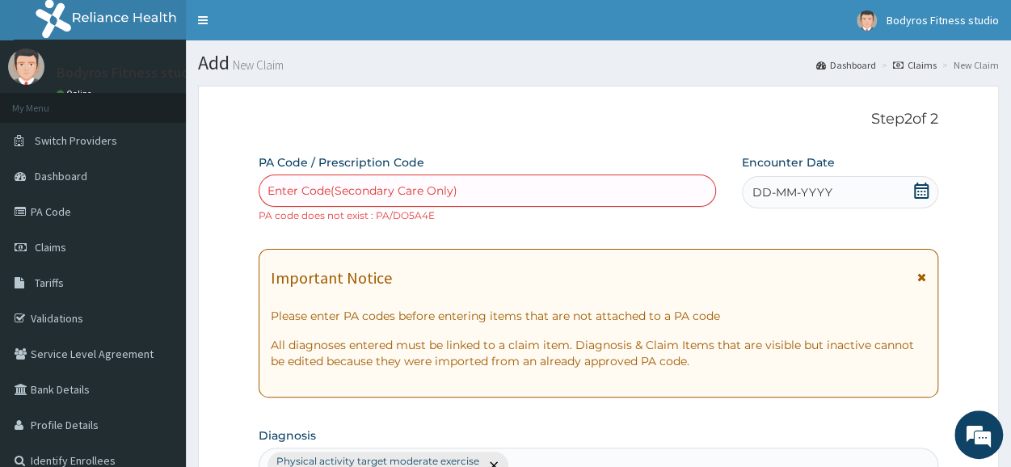
type input "P"
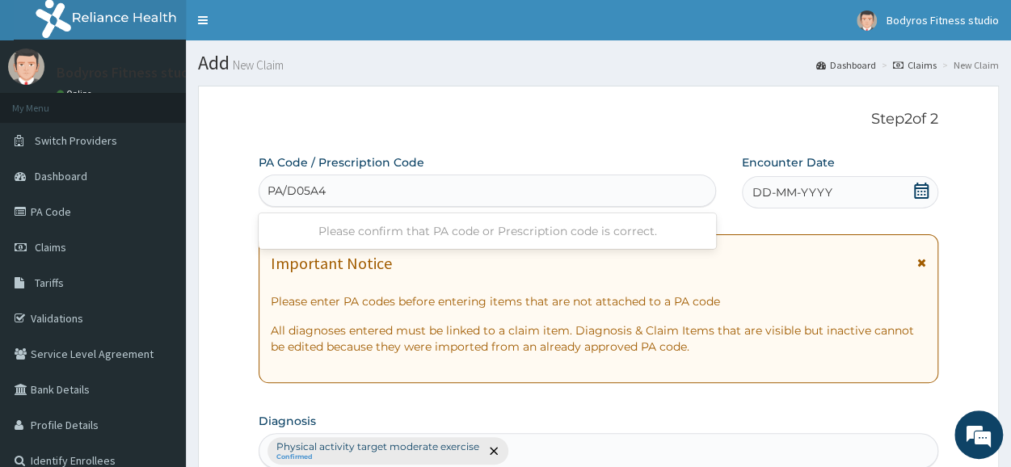
type input "PA/D05A4E"
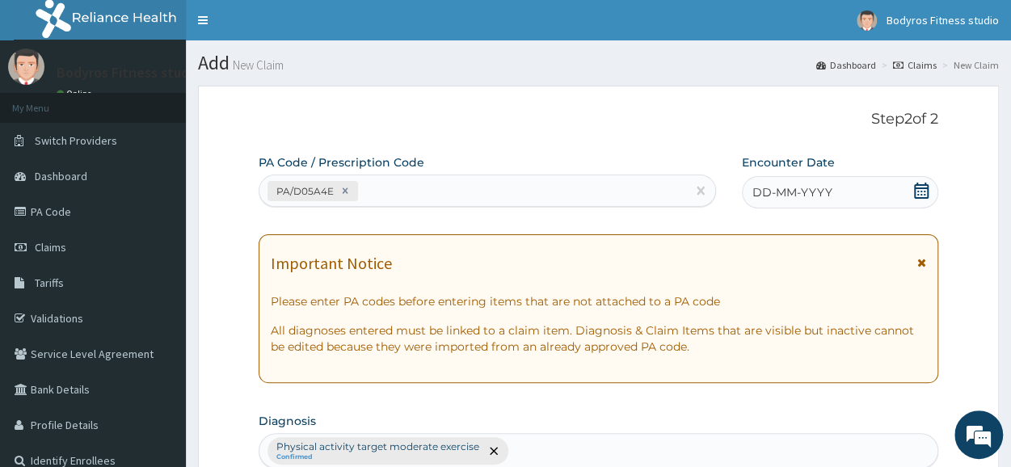
click at [917, 192] on icon at bounding box center [922, 191] width 16 height 16
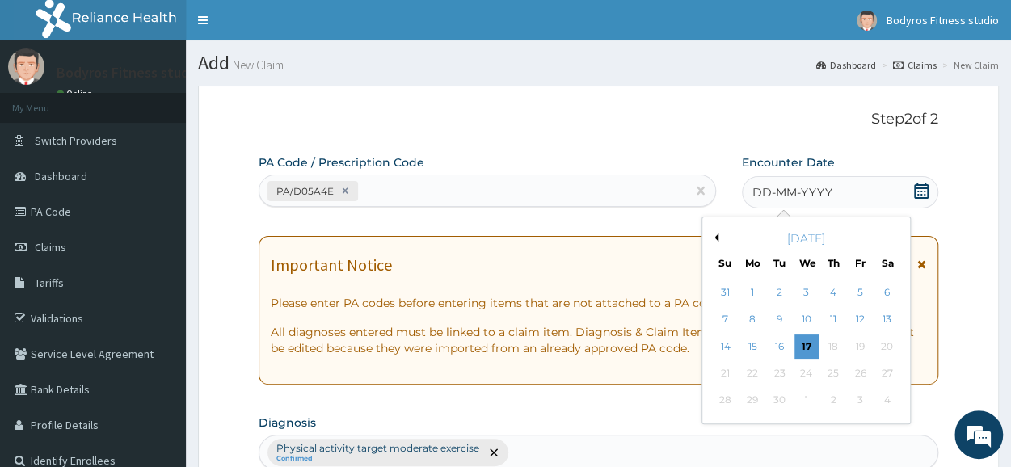
click at [716, 235] on button "Previous Month" at bounding box center [715, 238] width 8 height 8
click at [774, 312] on div "8" at bounding box center [780, 320] width 24 height 24
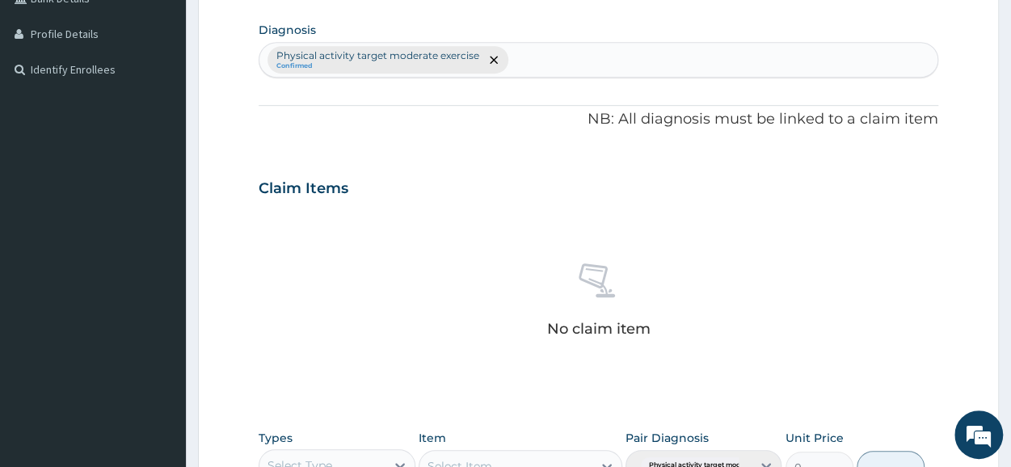
scroll to position [566, 0]
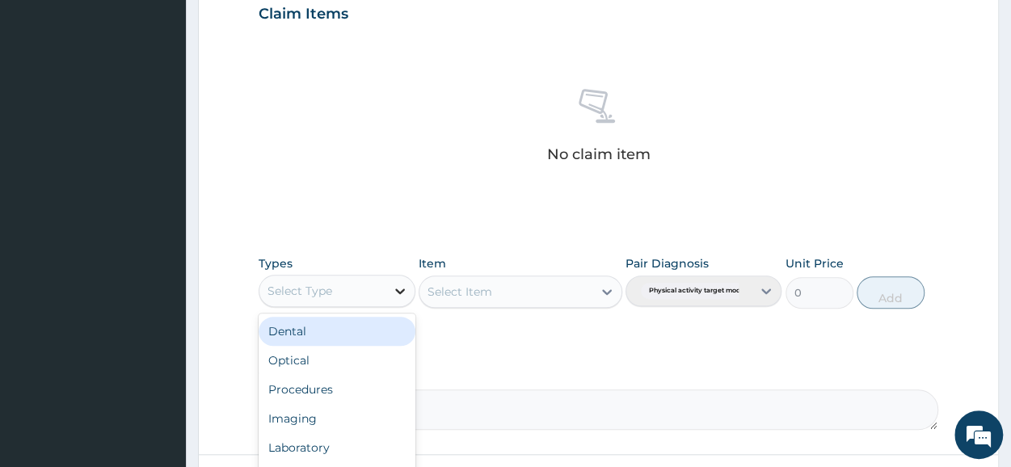
click at [399, 285] on icon at bounding box center [400, 291] width 16 height 16
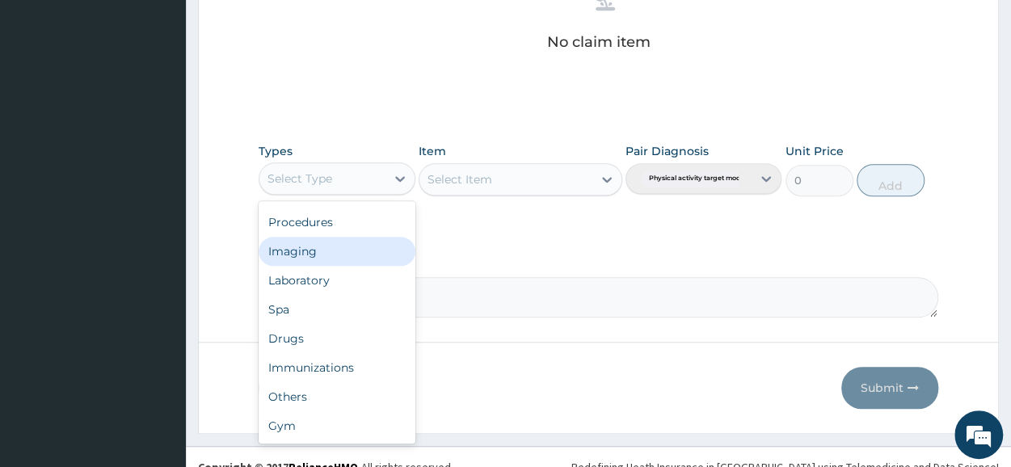
scroll to position [695, 0]
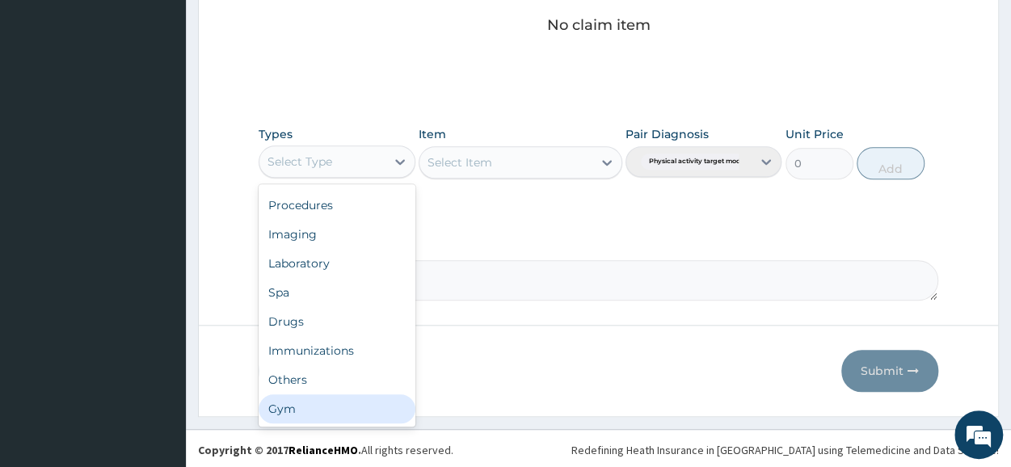
click at [334, 415] on div "Gym" at bounding box center [337, 409] width 156 height 29
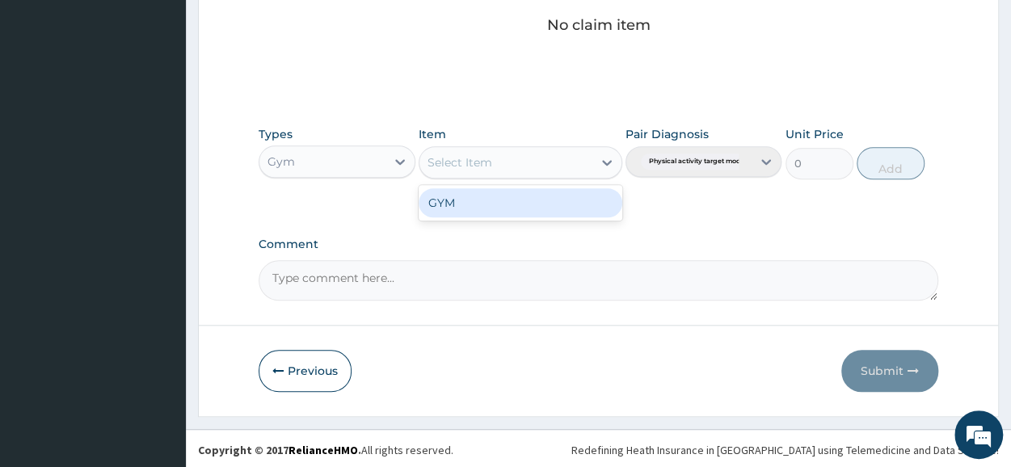
click at [601, 157] on icon at bounding box center [607, 162] width 16 height 16
click at [563, 201] on div "GYM" at bounding box center [521, 202] width 204 height 29
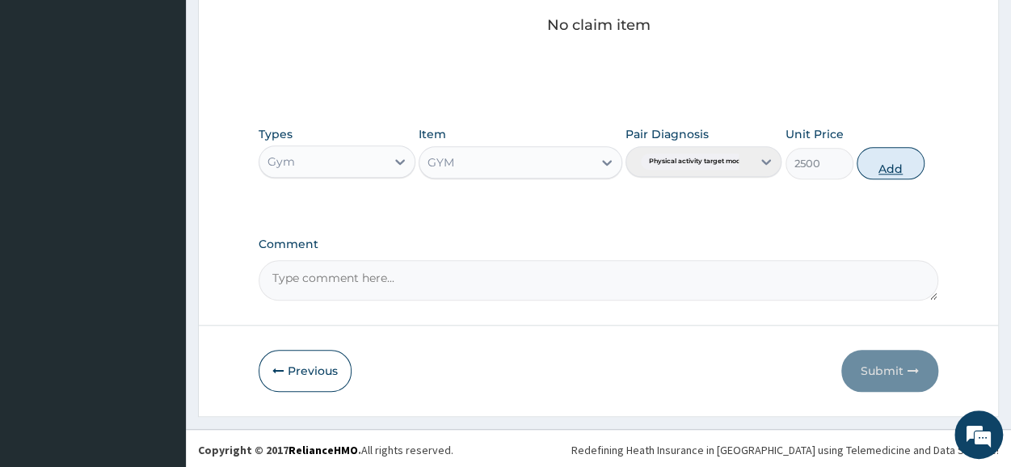
click at [888, 156] on button "Add" at bounding box center [891, 163] width 68 height 32
type input "0"
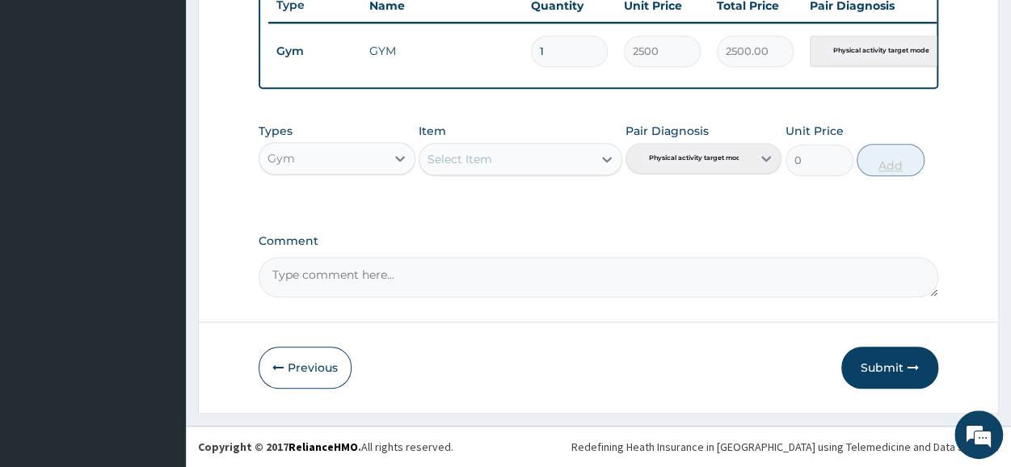
scroll to position [631, 0]
click at [893, 379] on button "Submit" at bounding box center [890, 368] width 97 height 42
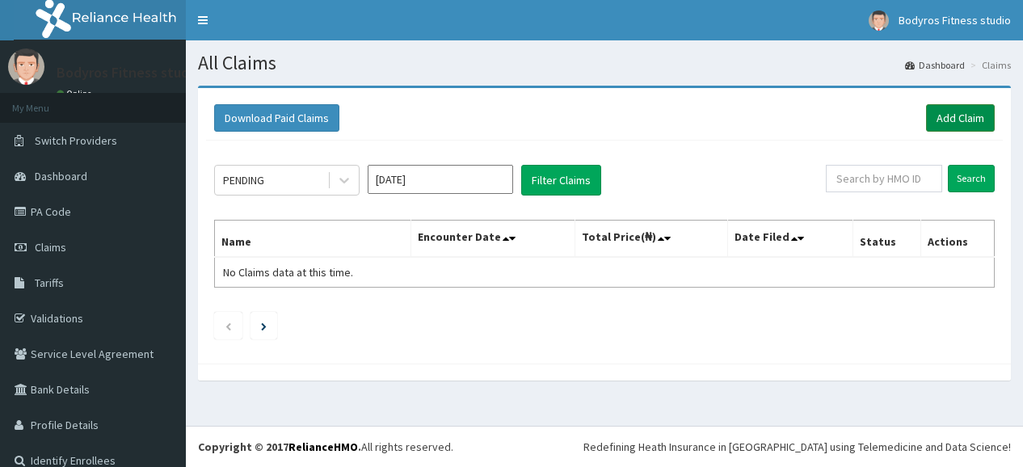
click at [960, 122] on link "Add Claim" at bounding box center [960, 117] width 69 height 27
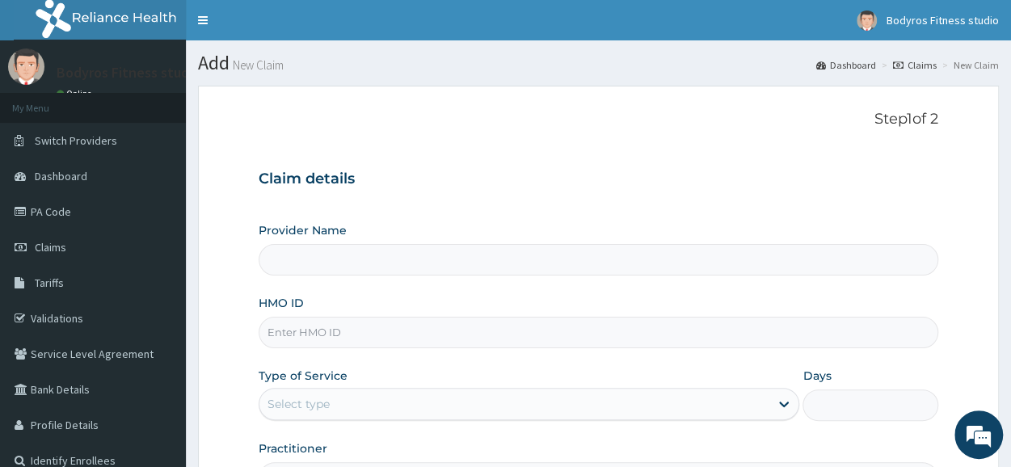
type input "BODYROX FITNESS STUDIO"
type input "1"
click at [312, 340] on input "HMO ID" at bounding box center [599, 333] width 680 height 32
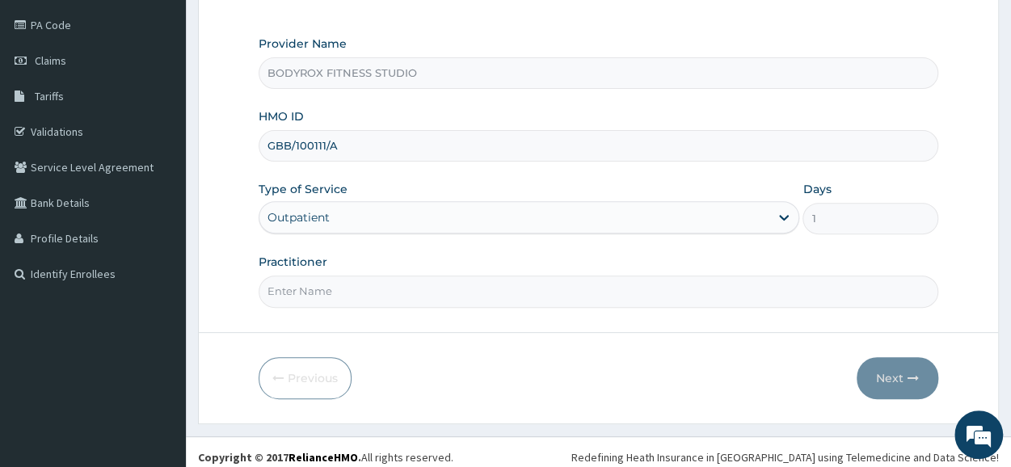
scroll to position [194, 0]
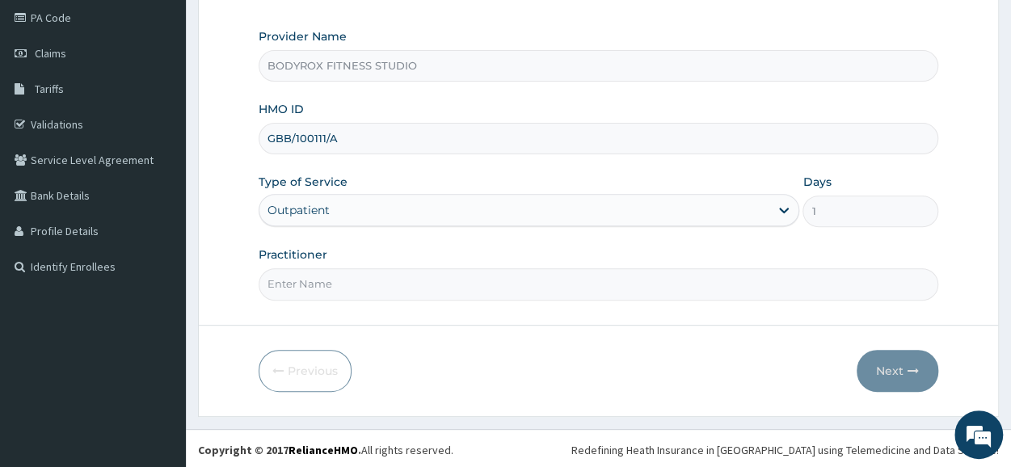
type input "GBB/100111/A"
click at [424, 276] on input "Practitioner" at bounding box center [599, 284] width 680 height 32
type input "BODYROX"
click at [888, 367] on button "Next" at bounding box center [898, 371] width 82 height 42
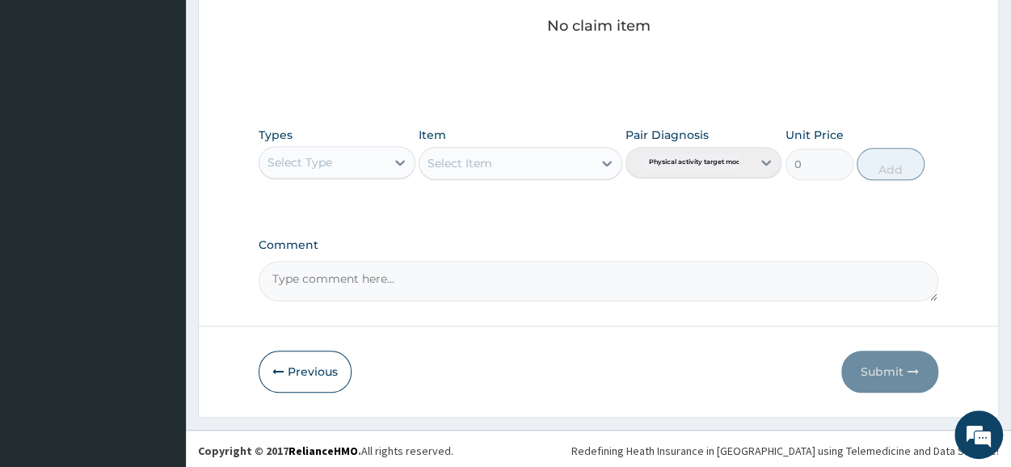
scroll to position [695, 0]
click at [323, 365] on button "Previous" at bounding box center [305, 371] width 93 height 42
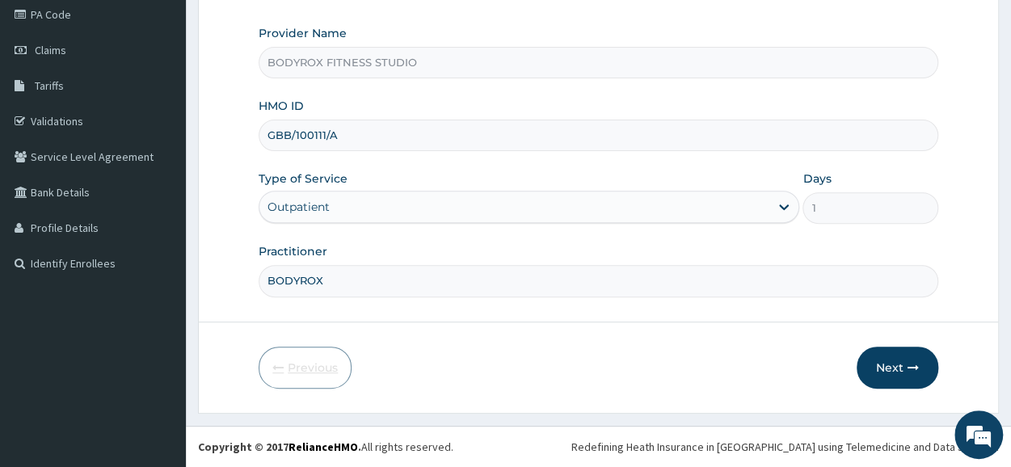
scroll to position [194, 0]
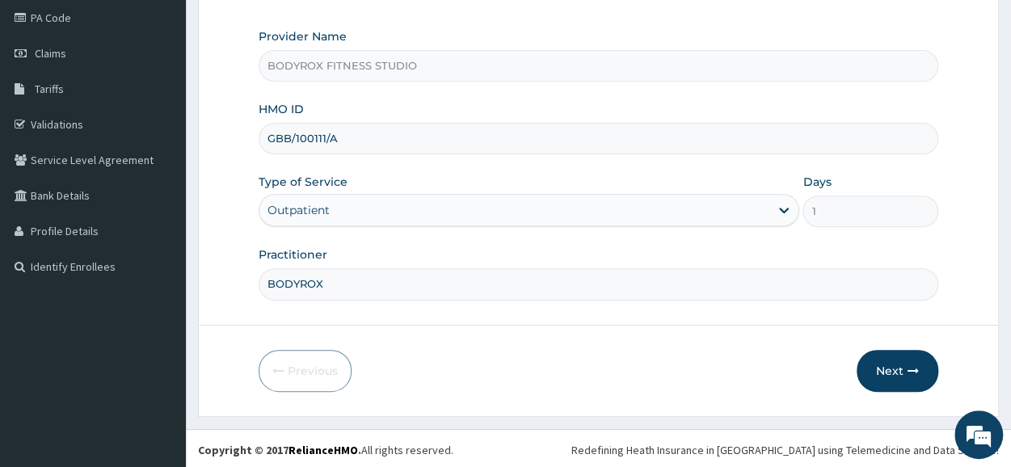
click at [304, 141] on input "GBB/100111/A" at bounding box center [599, 139] width 680 height 32
type input "GBB/10111/A"
click at [879, 372] on button "Next" at bounding box center [898, 371] width 82 height 42
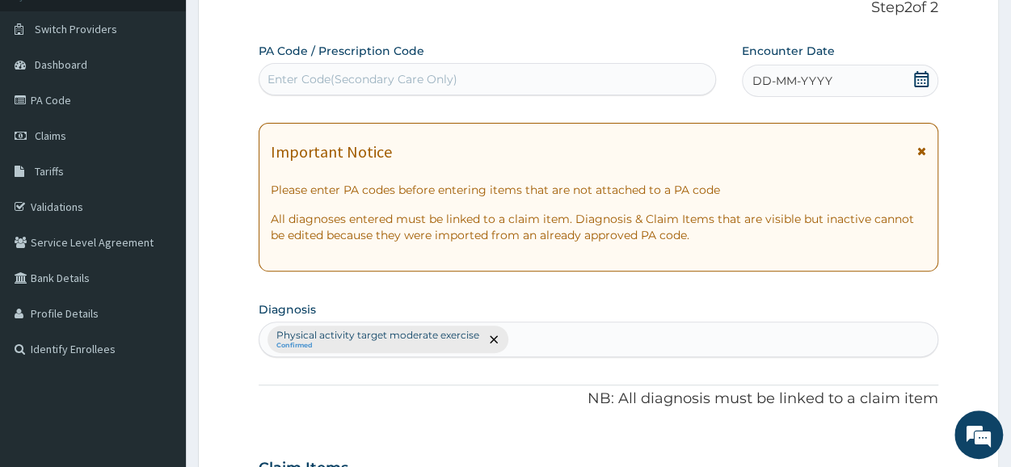
scroll to position [0, 0]
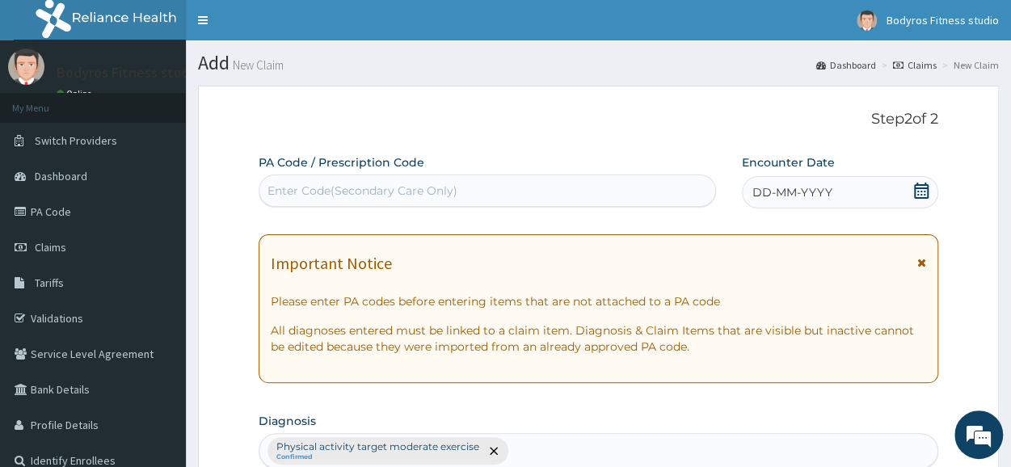
click at [406, 187] on div "Enter Code(Secondary Care Only)" at bounding box center [363, 191] width 190 height 16
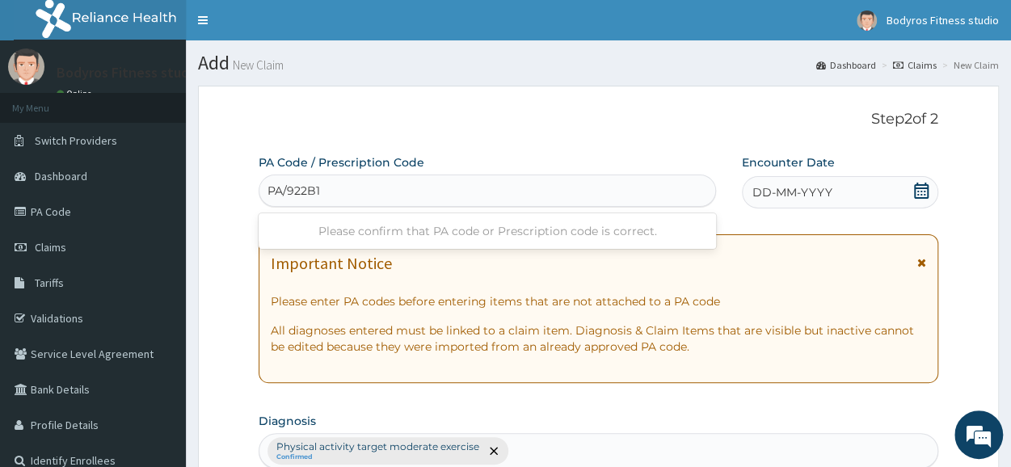
type input "PA/922B11"
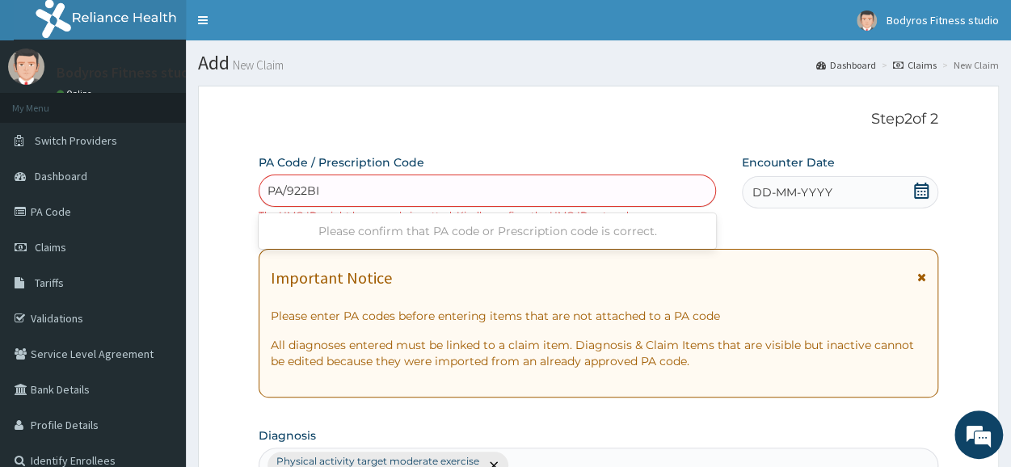
type input "PA/922BII"
type input "PA/922B11"
